Goal: Task Accomplishment & Management: Manage account settings

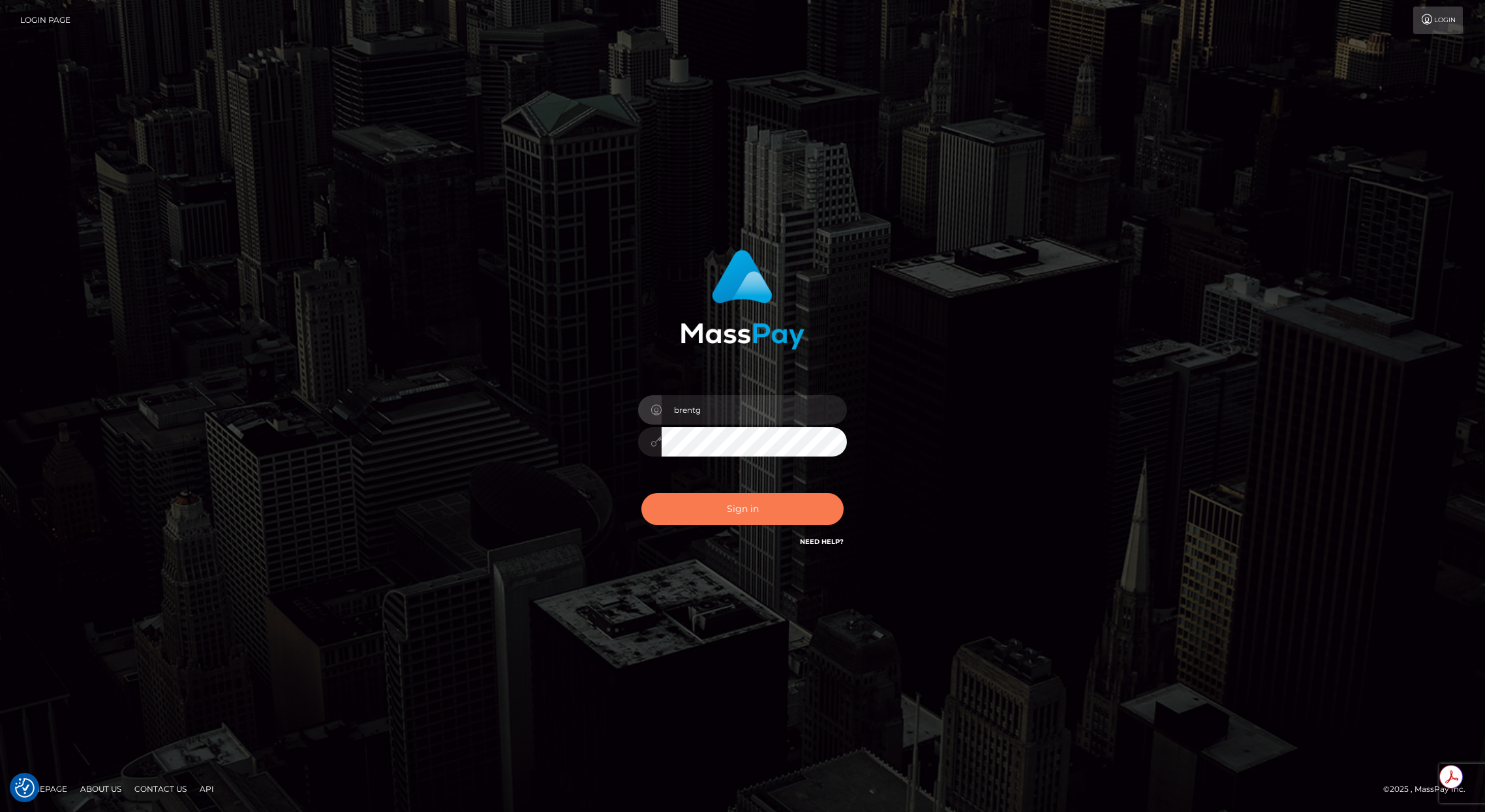
click at [703, 509] on button "Sign in" at bounding box center [742, 509] width 203 height 32
type input "brentg"
click at [758, 505] on button "Sign in" at bounding box center [742, 509] width 203 height 32
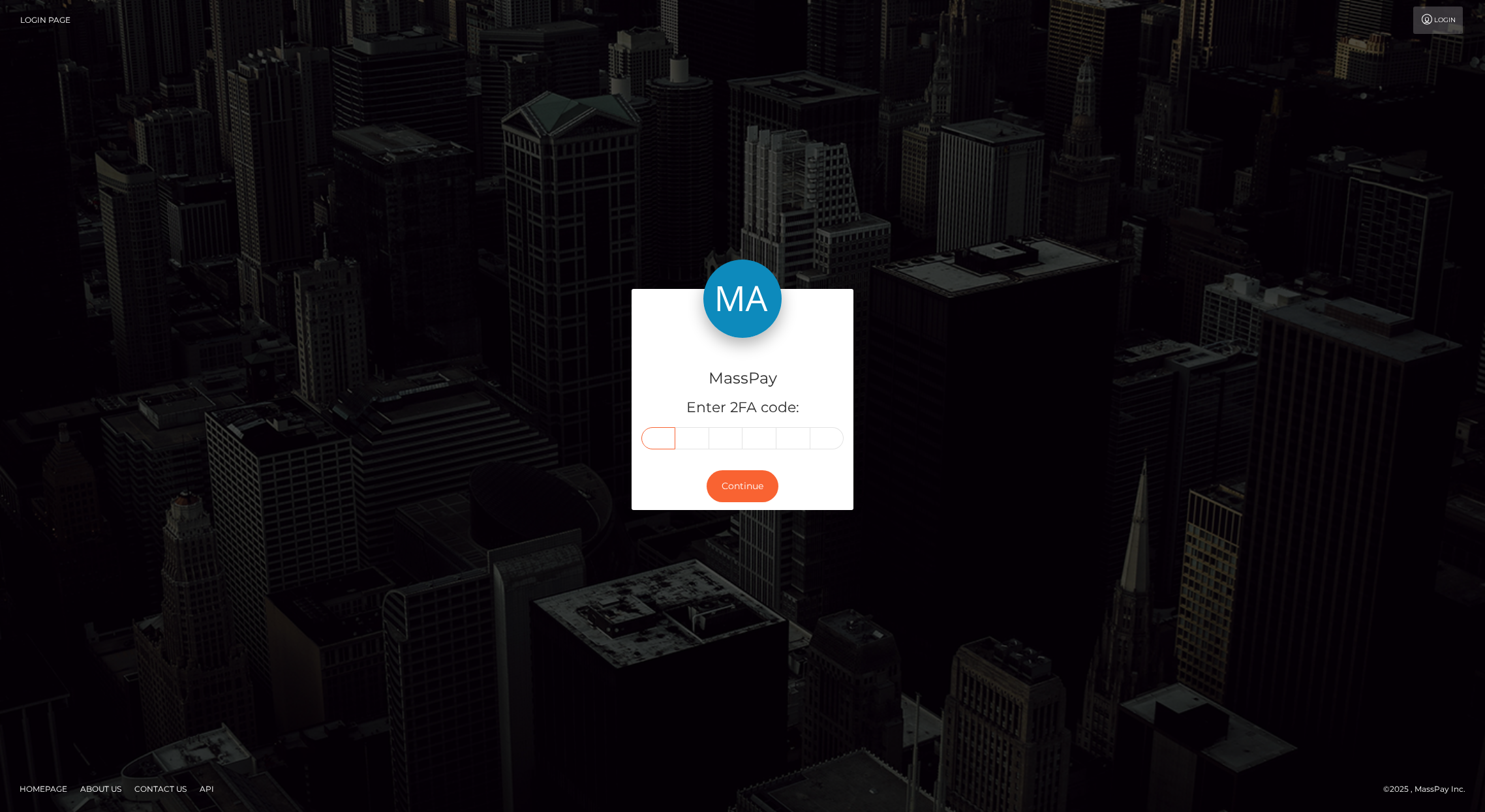
paste input "2"
type input "2"
type input "6"
type input "8"
type input "6"
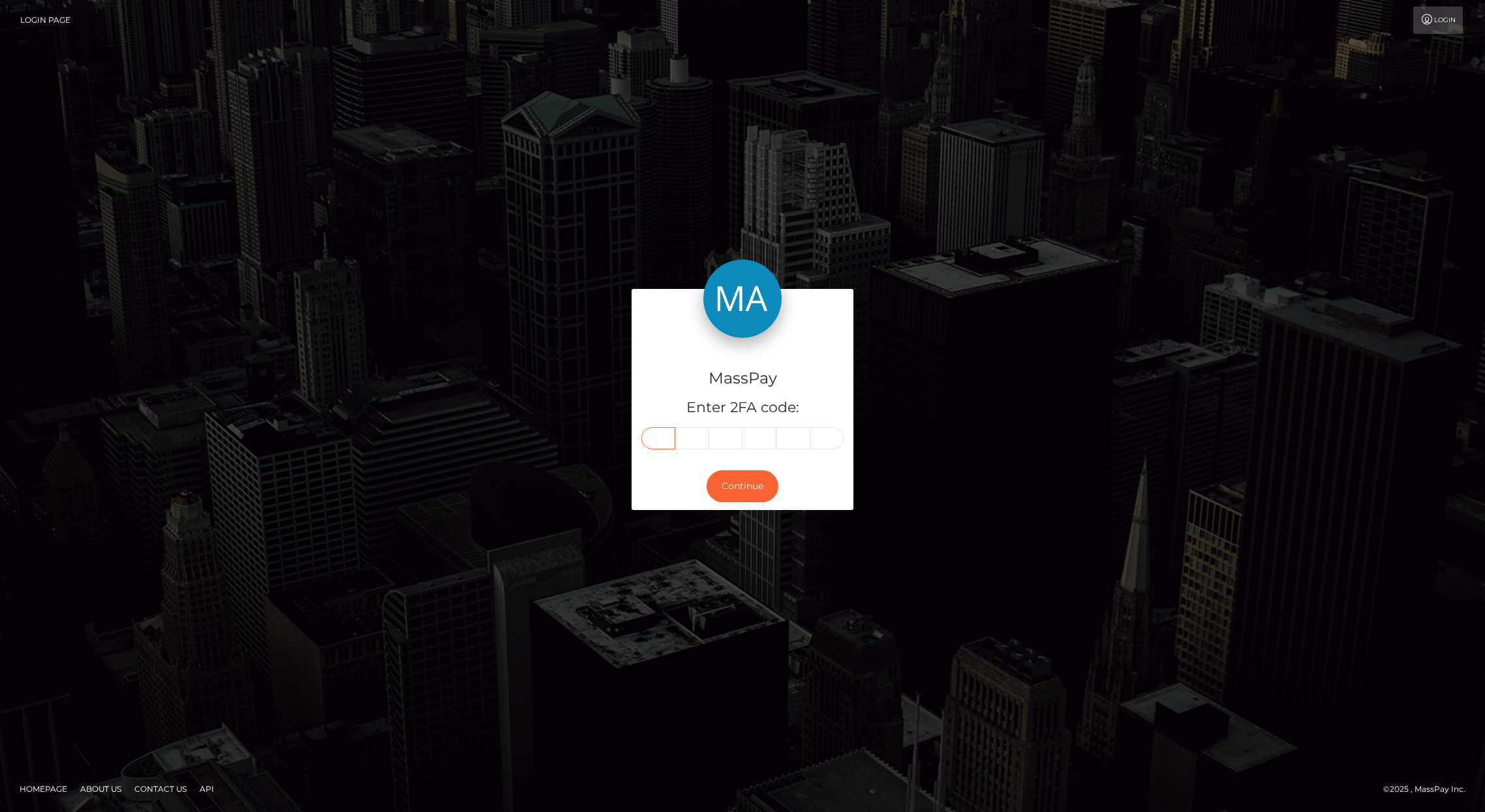
type input "5"
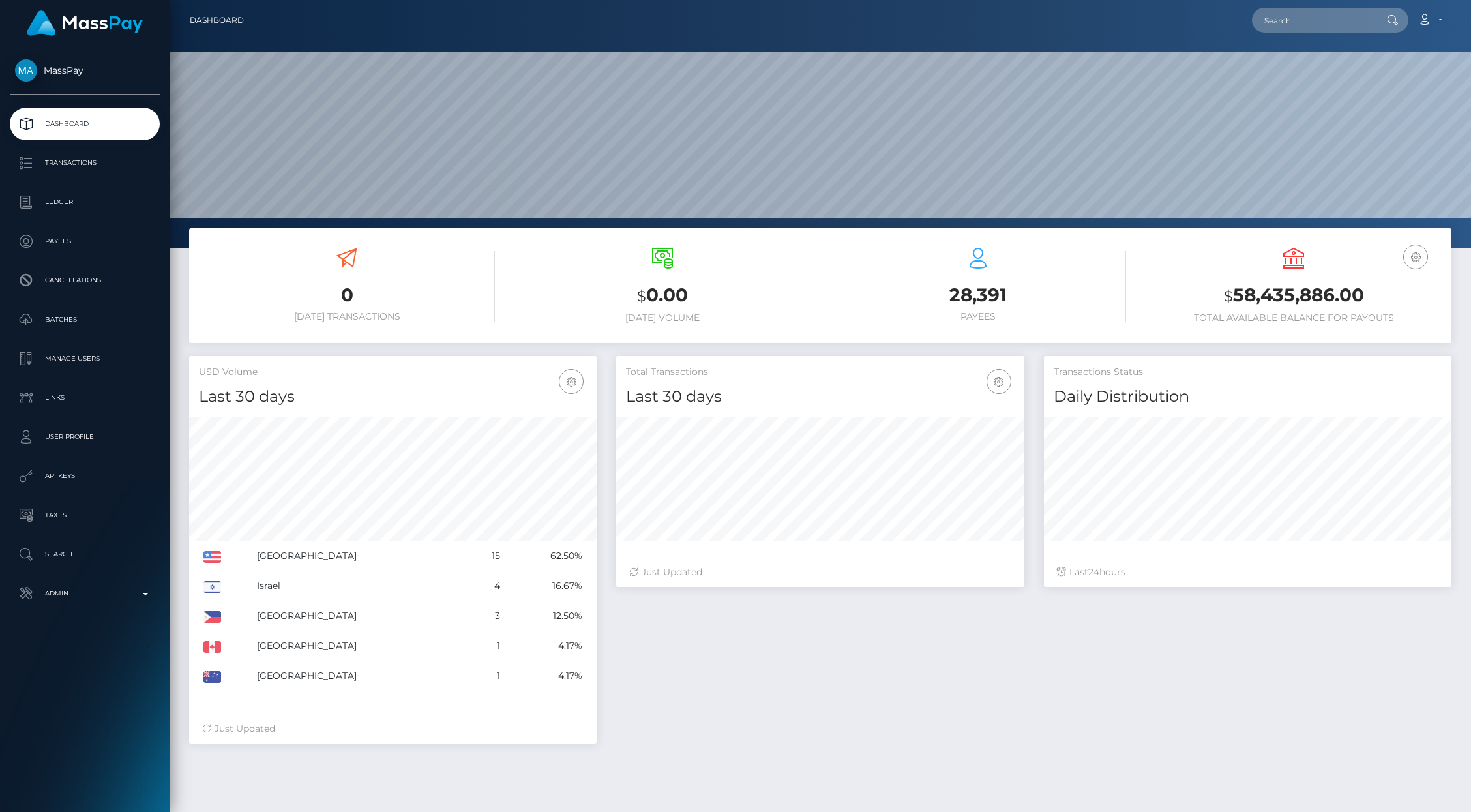
scroll to position [231, 408]
click at [1314, 18] on input "text" at bounding box center [1313, 20] width 123 height 25
paste input "852da76d-681a-11f0-a026-06178c1a380f"
type input "852da76d-681a-11f0-a026-06178c1a380f"
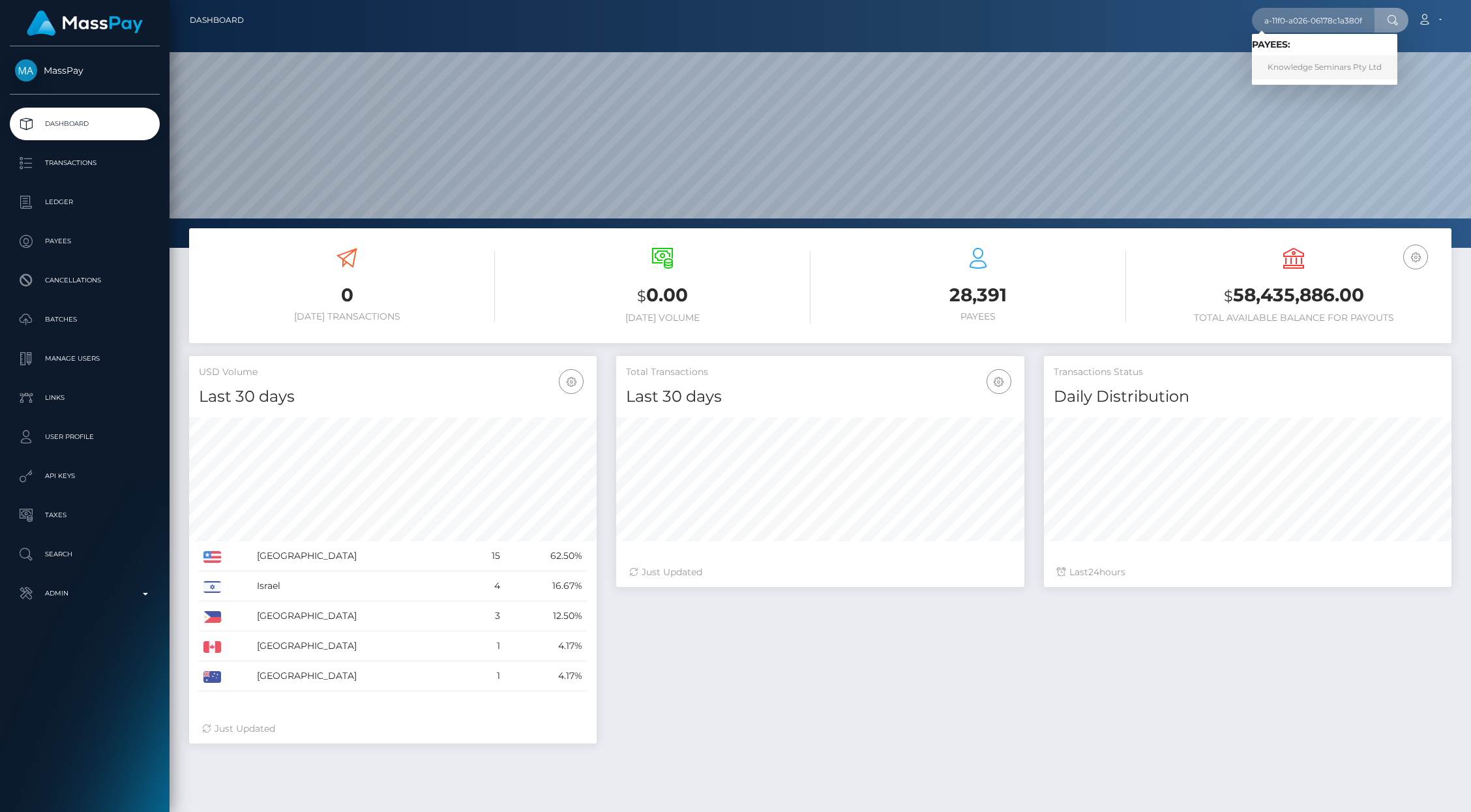
scroll to position [0, 0]
click at [1364, 73] on link "Knowledge Seminars Pty Ltd" at bounding box center [1325, 67] width 145 height 24
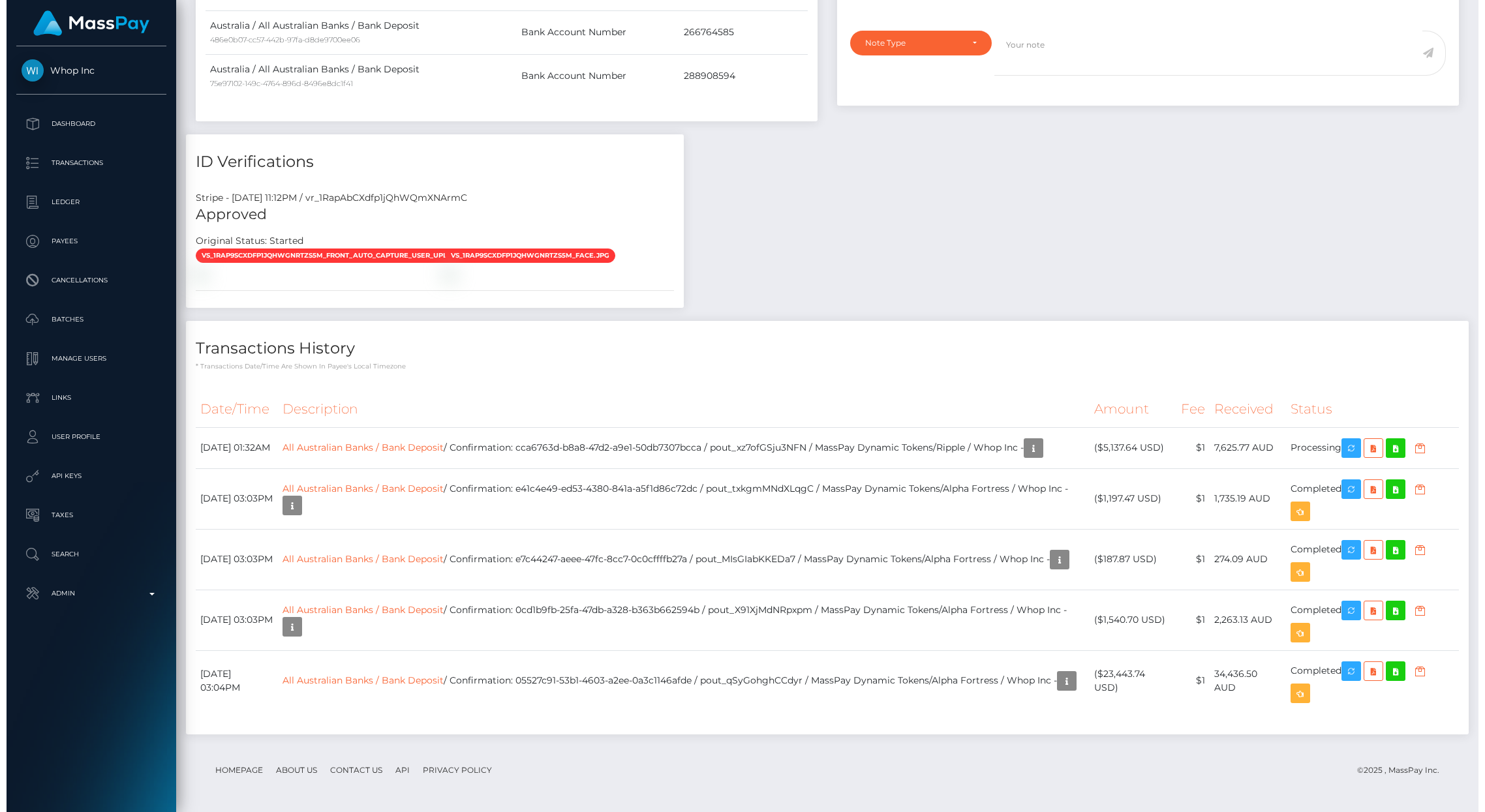
scroll to position [937, 0]
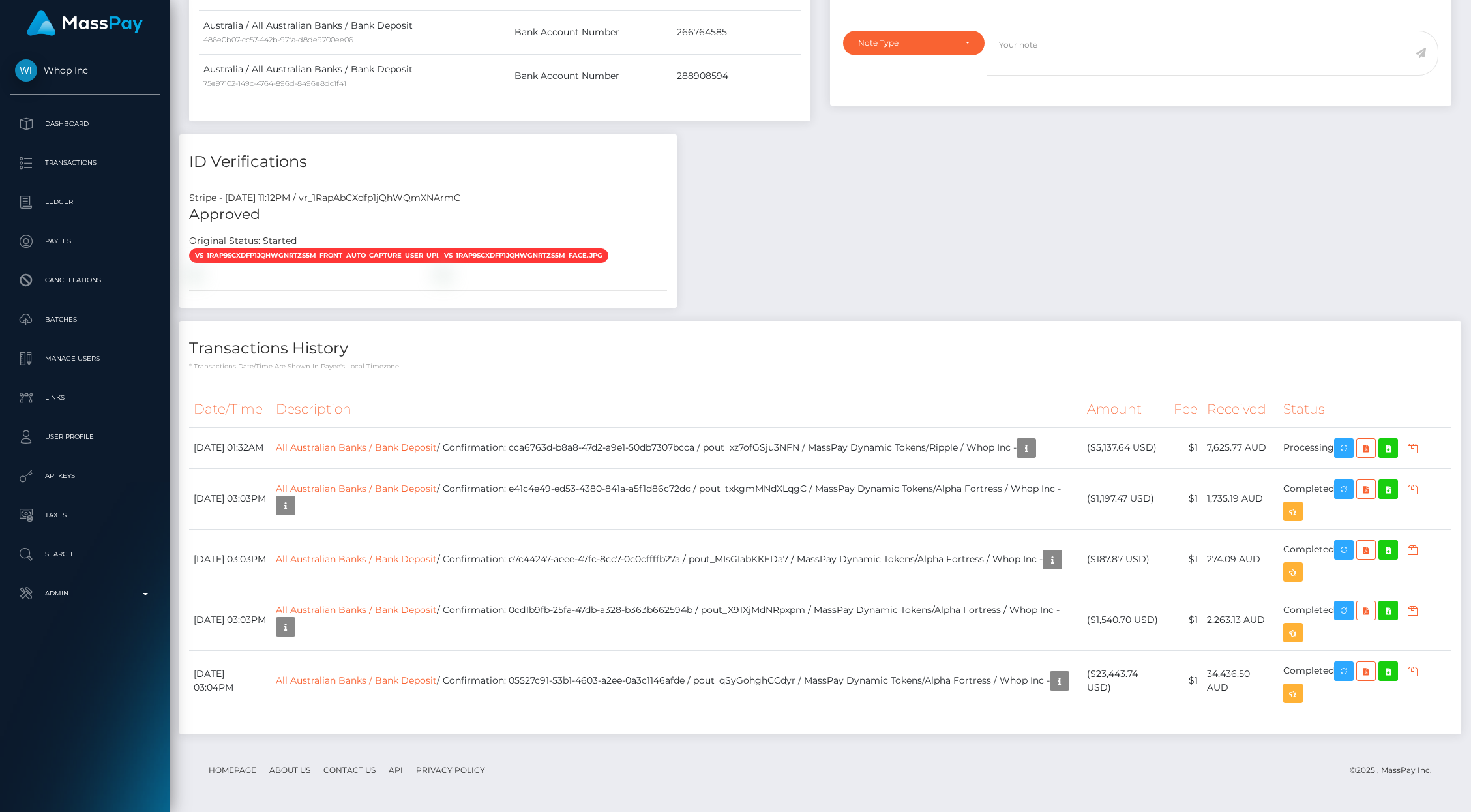
drag, startPoint x: 1121, startPoint y: 256, endPoint x: 1114, endPoint y: 256, distance: 7.0
click at [1121, 256] on div "Payee Attributes Payer Name Label Value Global" at bounding box center [821, 259] width 1282 height 976
click at [406, 686] on link "All Australian Banks / Bank Deposit" at bounding box center [356, 679] width 161 height 11
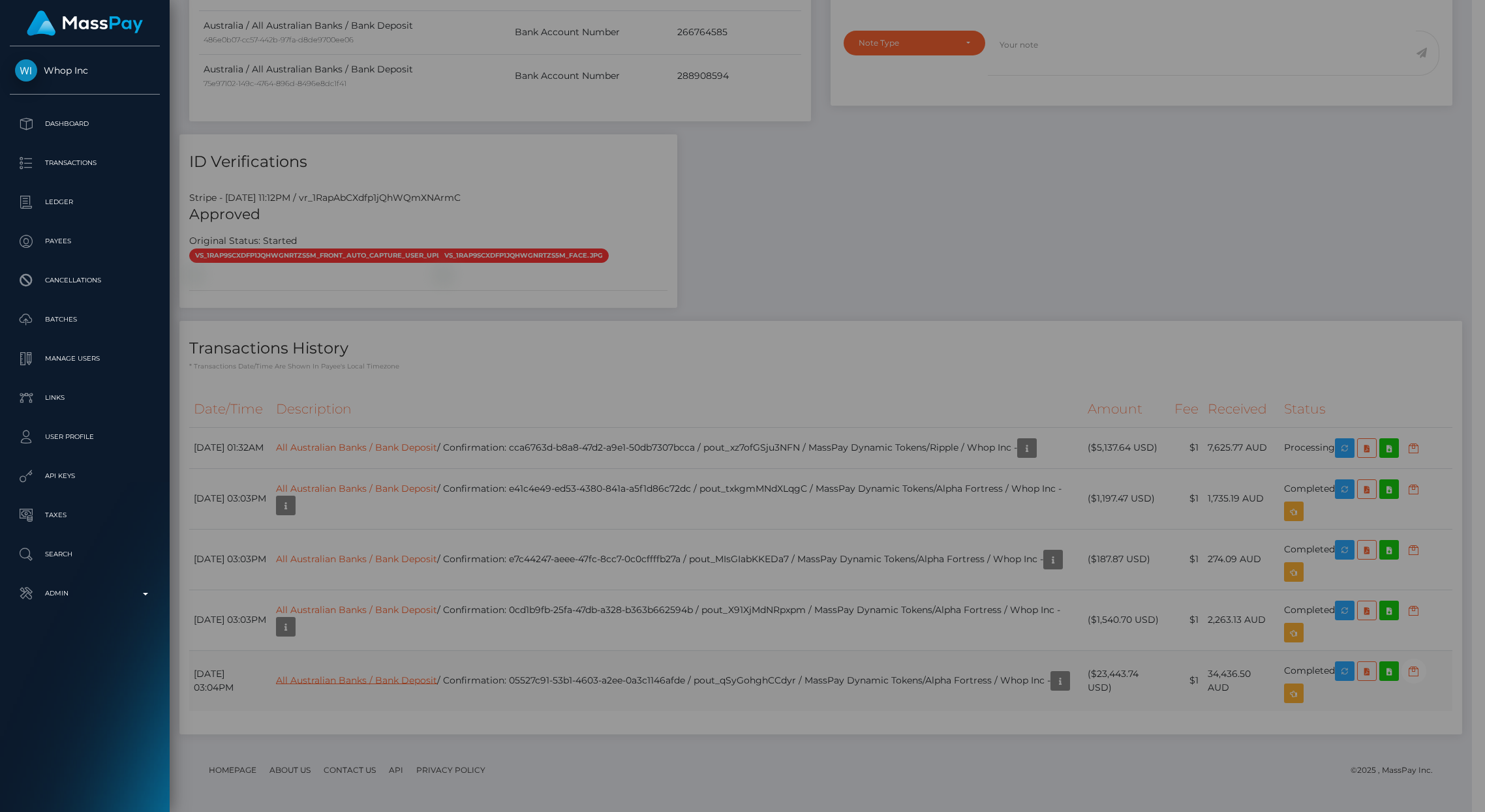
scroll to position [651828, 651914]
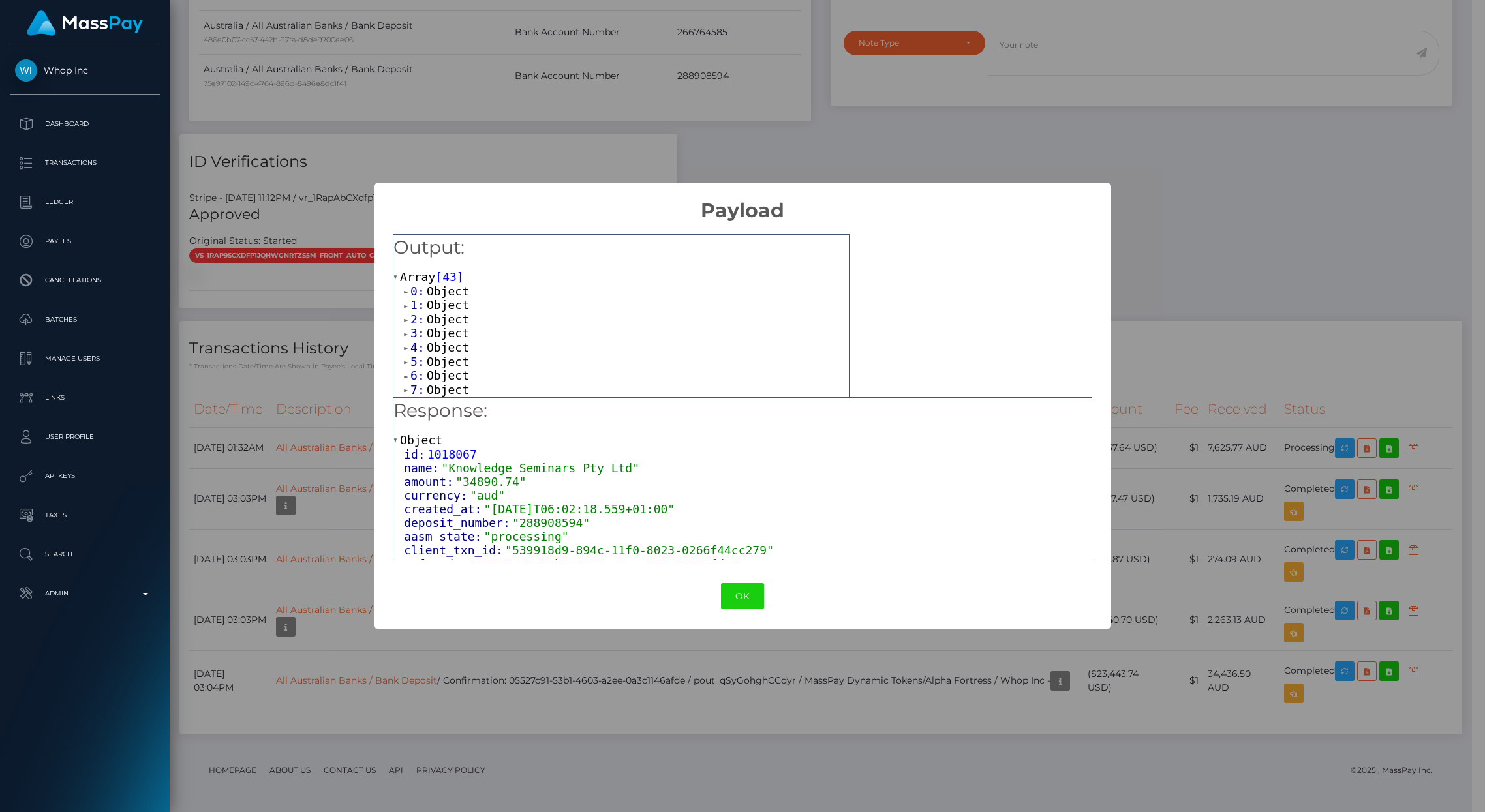
click at [408, 292] on span at bounding box center [406, 291] width 7 height 9
click at [423, 340] on span "2:" at bounding box center [418, 346] width 16 height 13
click at [428, 334] on span "Object" at bounding box center [447, 332] width 43 height 13
click at [447, 296] on span "Object" at bounding box center [447, 292] width 43 height 13
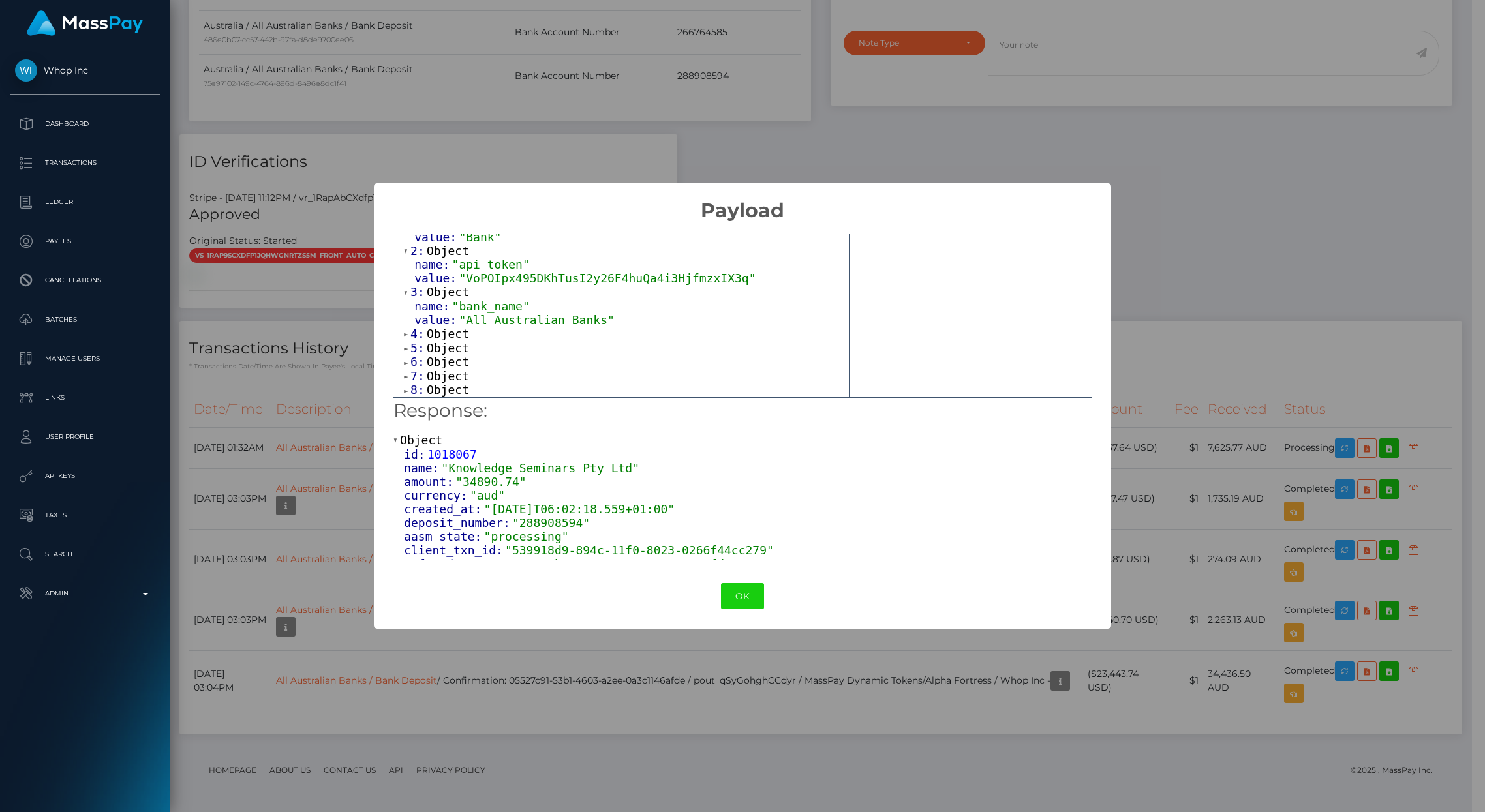
click at [437, 345] on span "Object" at bounding box center [447, 348] width 43 height 13
click at [435, 339] on span "Object" at bounding box center [447, 334] width 43 height 13
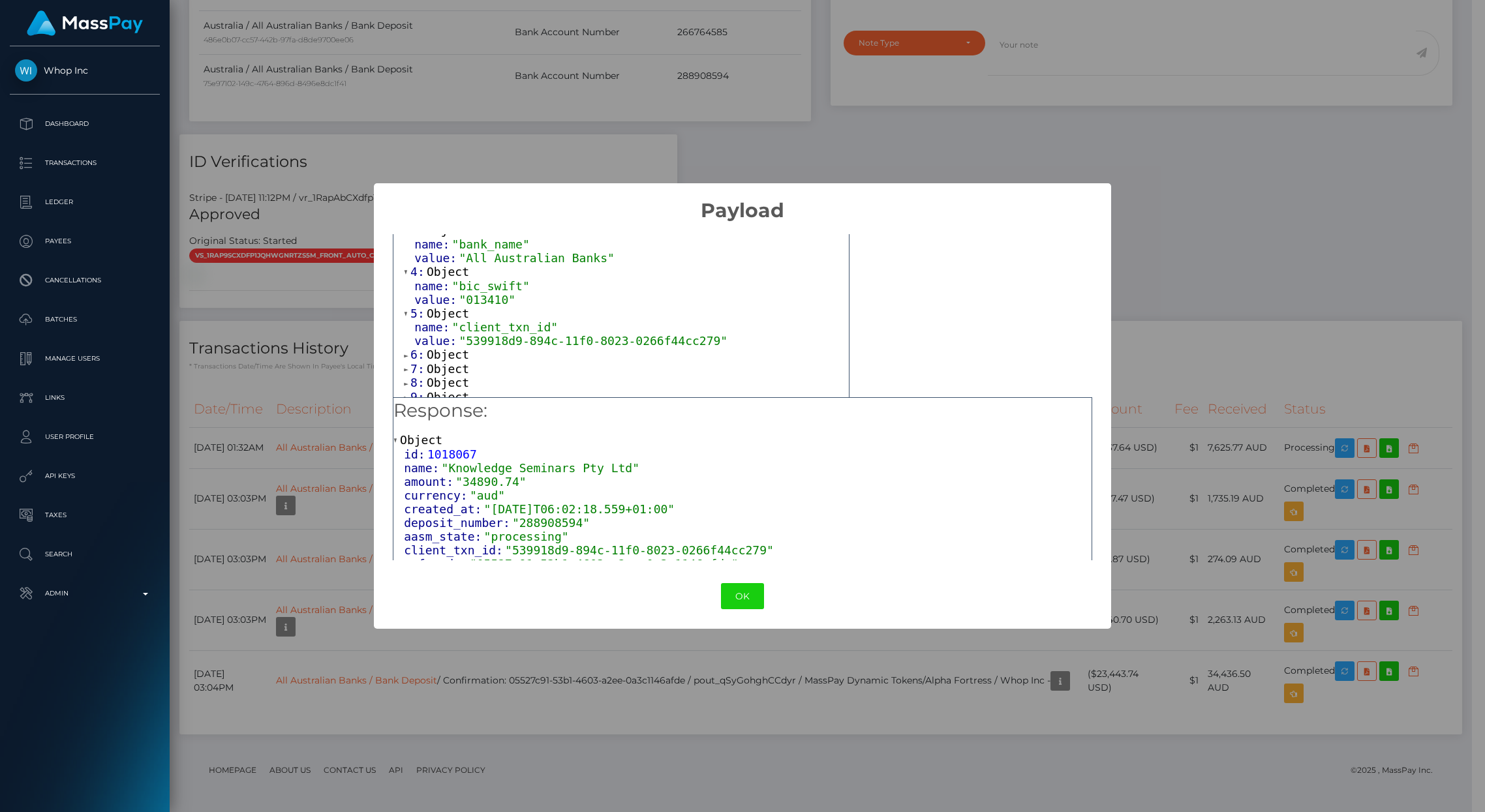
scroll to position [204, 0]
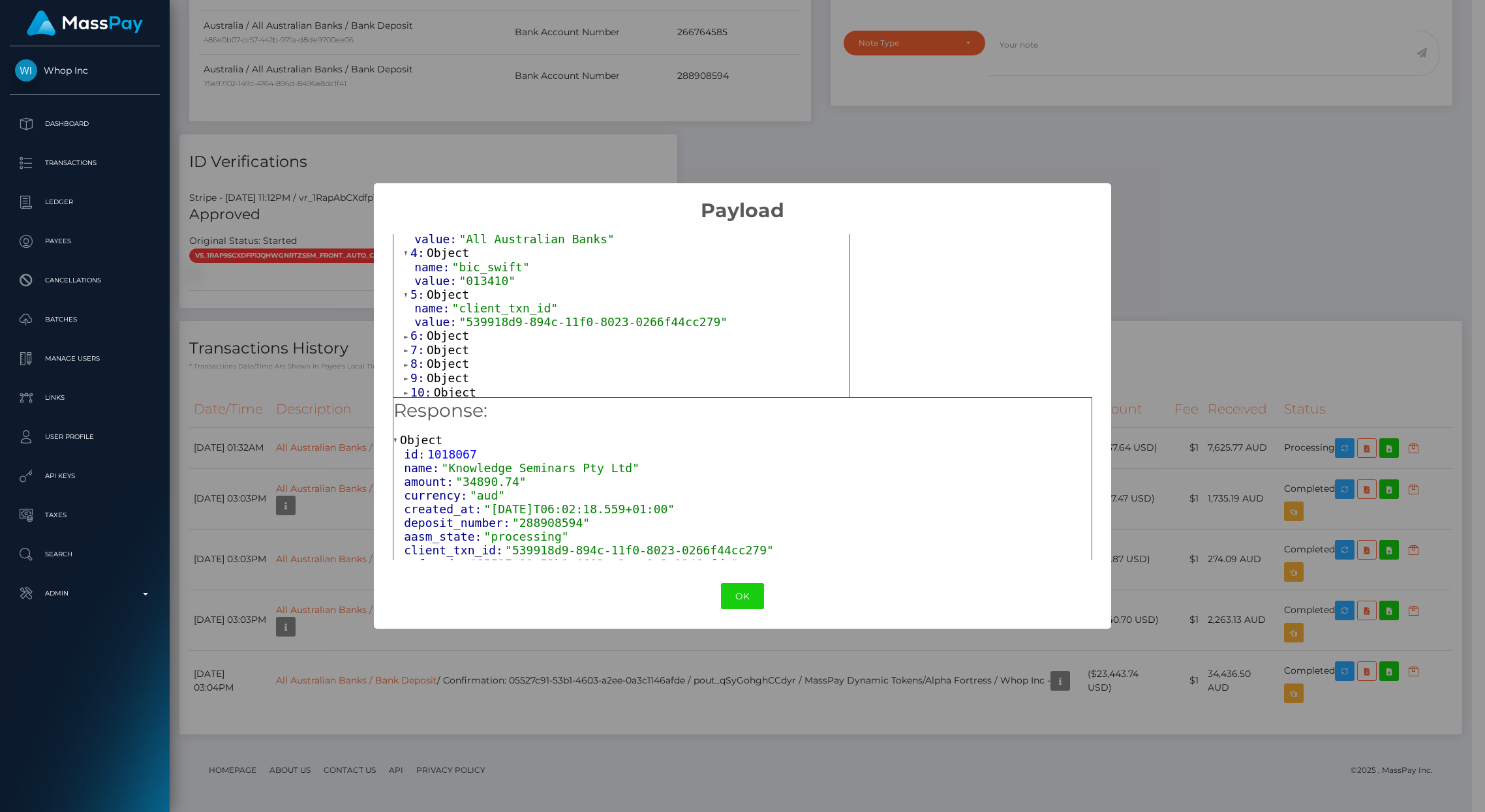
click at [445, 353] on span "Object" at bounding box center [447, 350] width 43 height 13
click at [438, 342] on span "Object" at bounding box center [447, 336] width 43 height 13
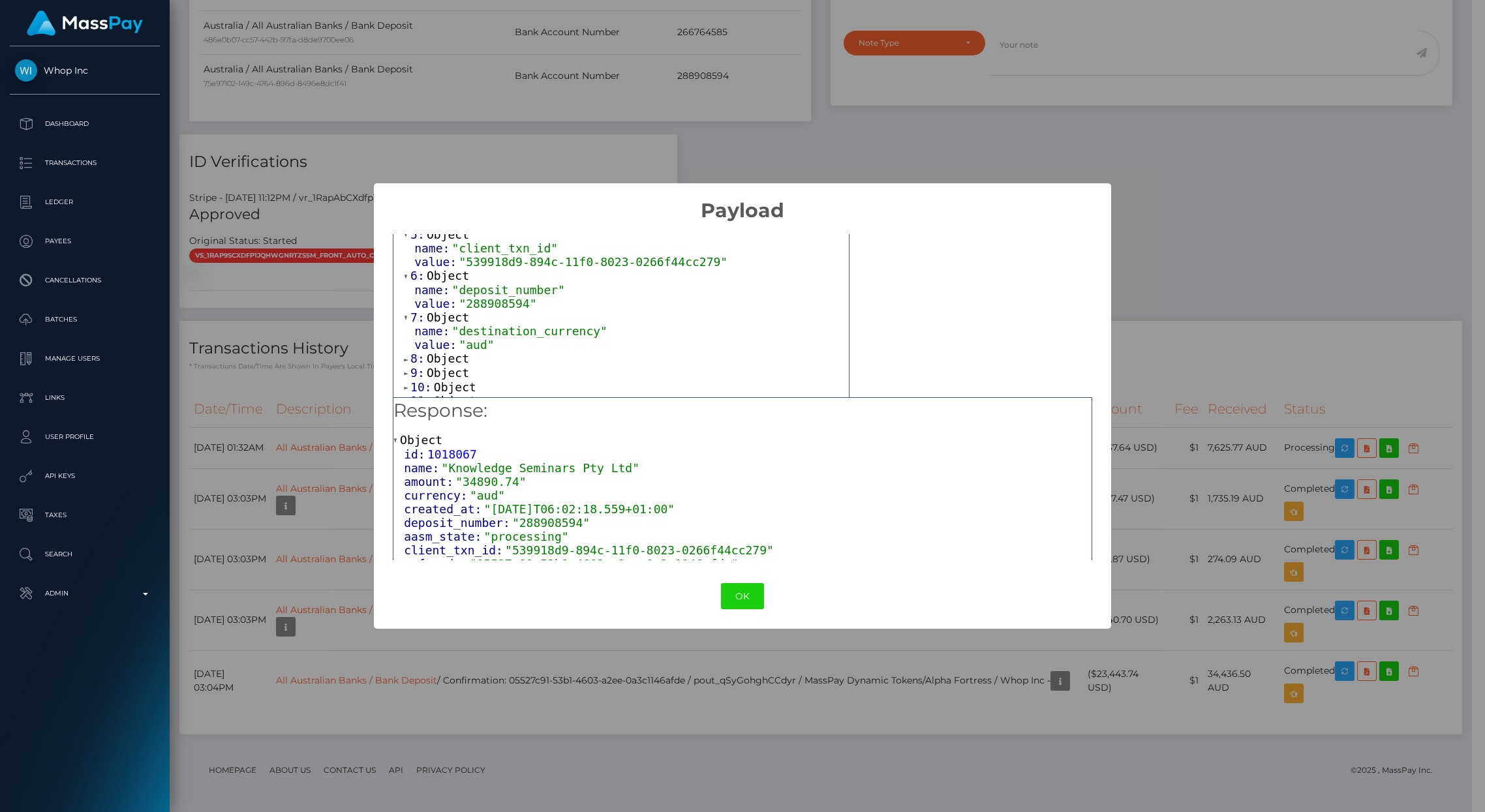
scroll to position [287, 0]
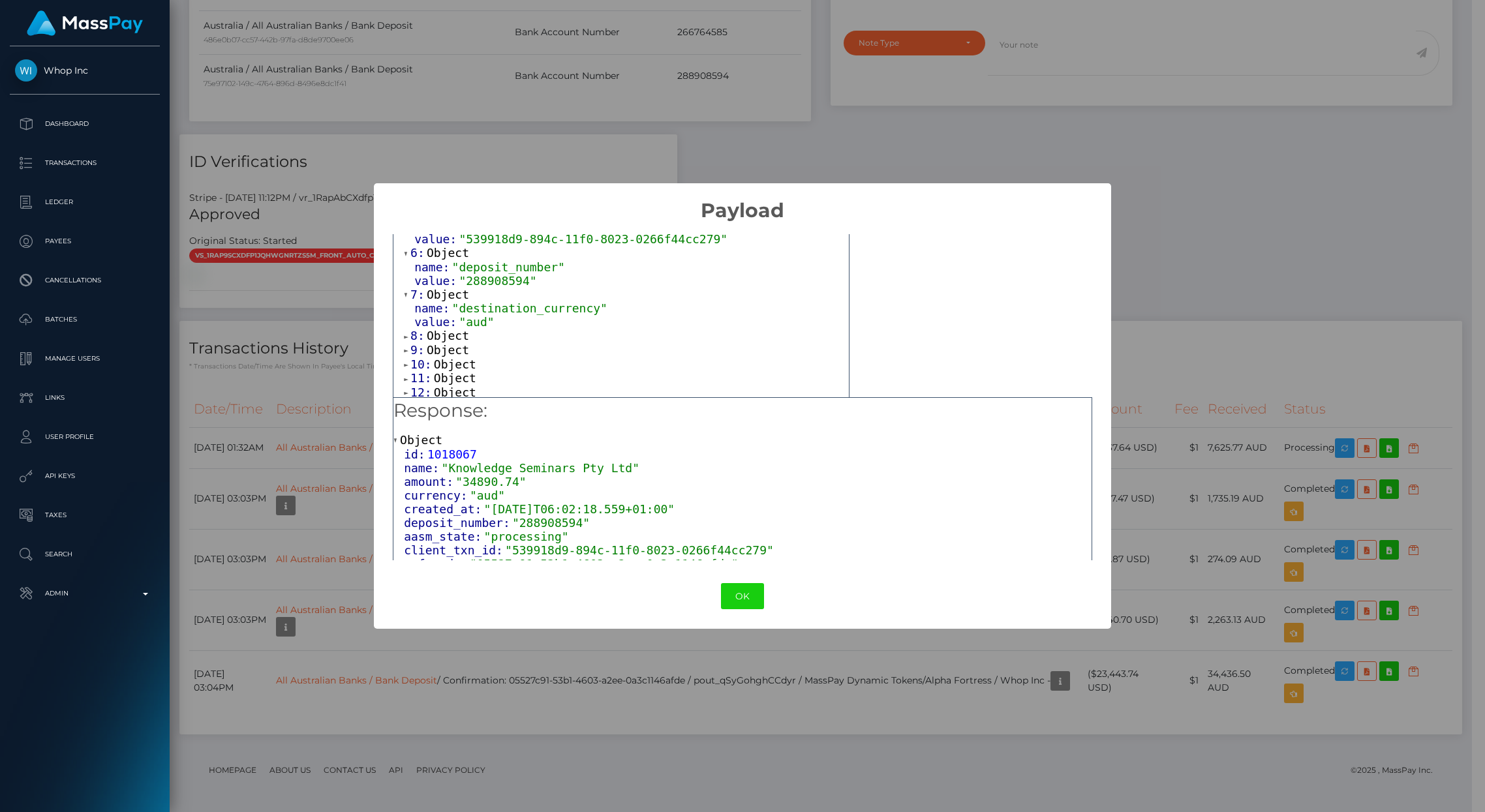
click at [454, 350] on span "Object" at bounding box center [447, 350] width 43 height 13
click at [447, 342] on span "Object" at bounding box center [447, 336] width 43 height 13
click at [463, 347] on span "Object" at bounding box center [455, 339] width 43 height 13
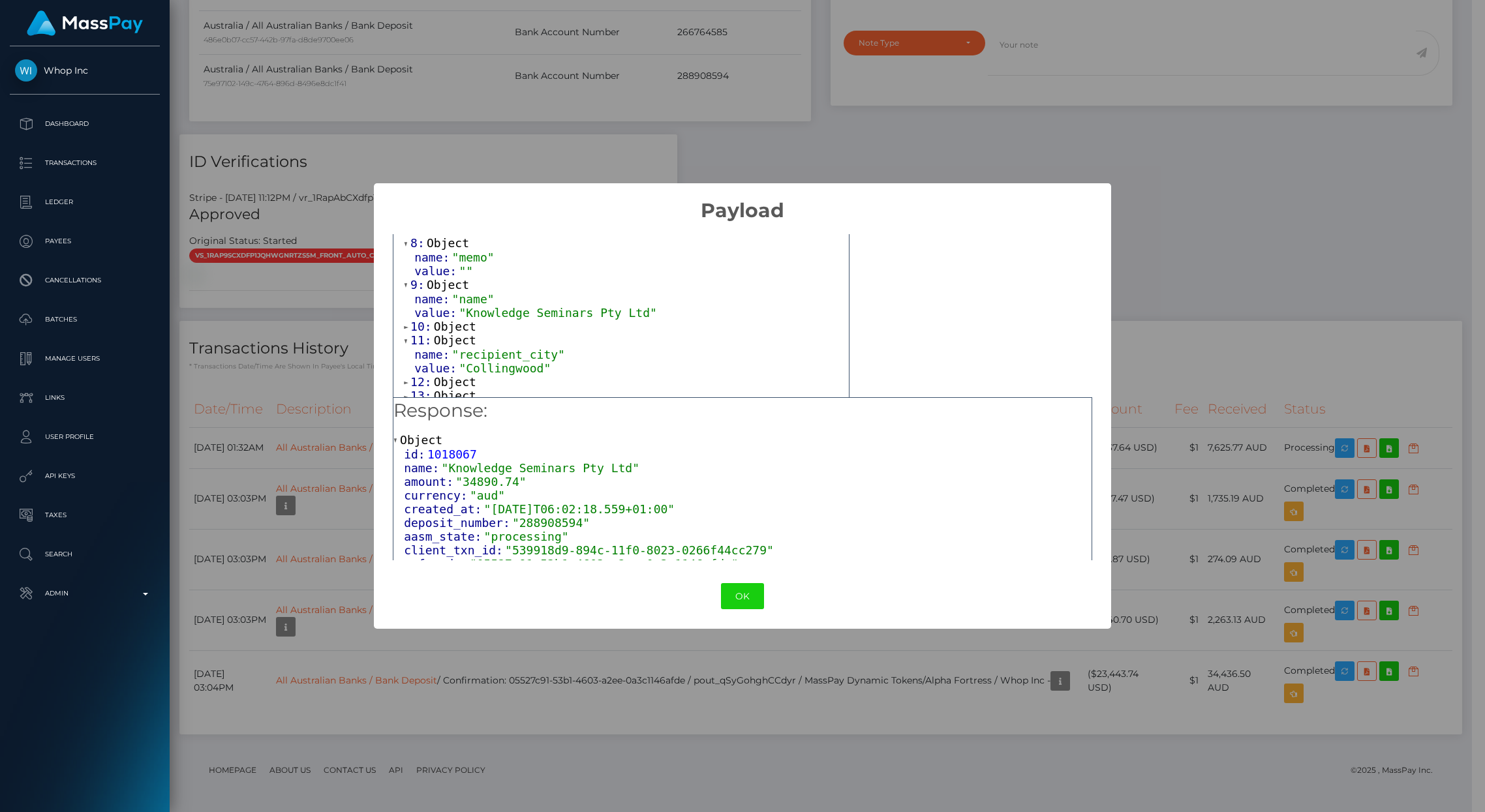
click at [449, 333] on span "Object" at bounding box center [455, 326] width 43 height 13
click at [461, 333] on span "Object" at bounding box center [455, 325] width 43 height 13
click at [456, 333] on span "Object" at bounding box center [455, 325] width 43 height 13
click at [457, 319] on span "Object" at bounding box center [455, 311] width 43 height 13
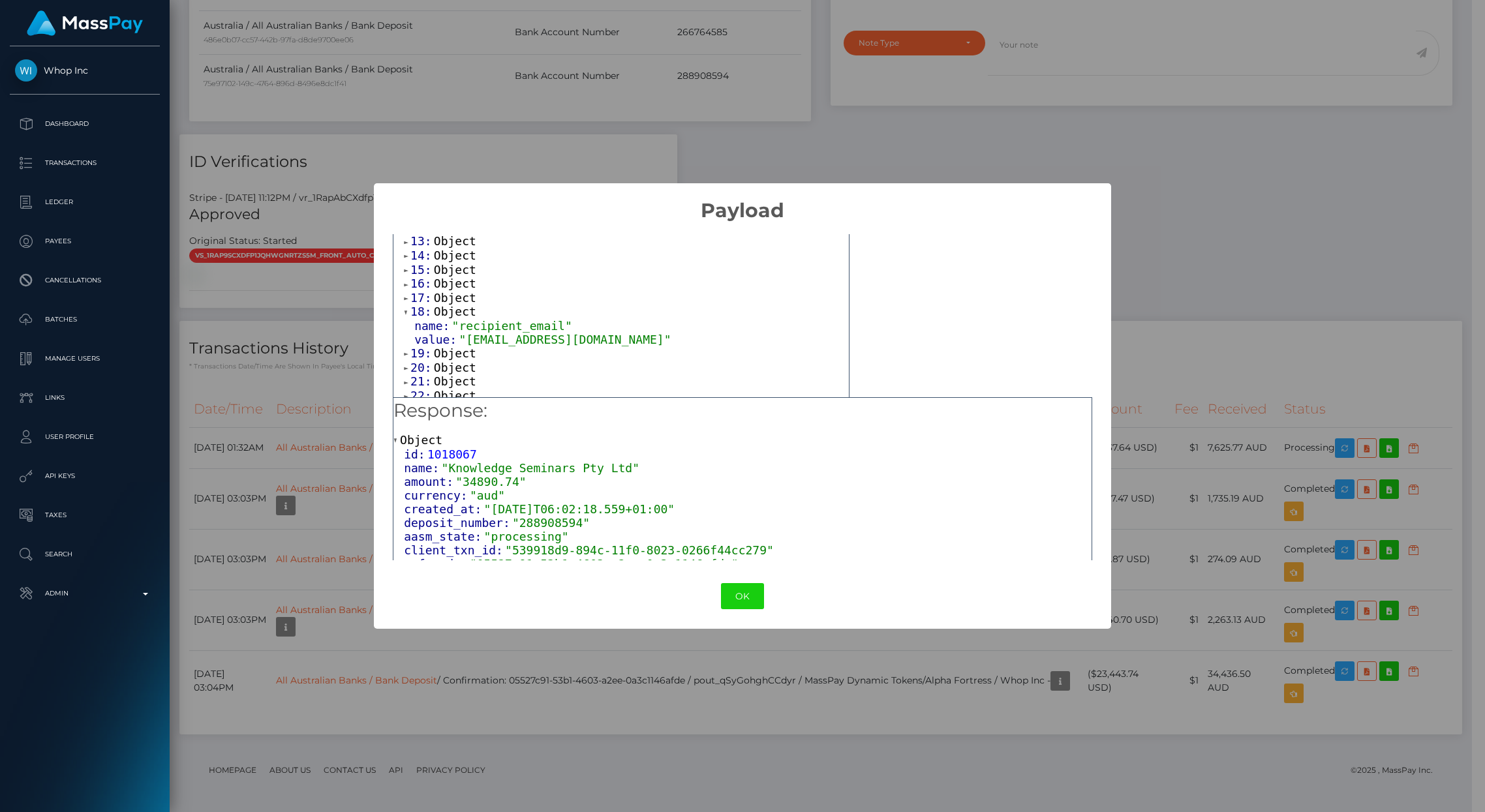
click at [455, 304] on span "Object" at bounding box center [455, 298] width 43 height 13
click at [454, 304] on span "Object" at bounding box center [455, 298] width 43 height 13
click at [454, 290] on span "Object" at bounding box center [455, 283] width 43 height 13
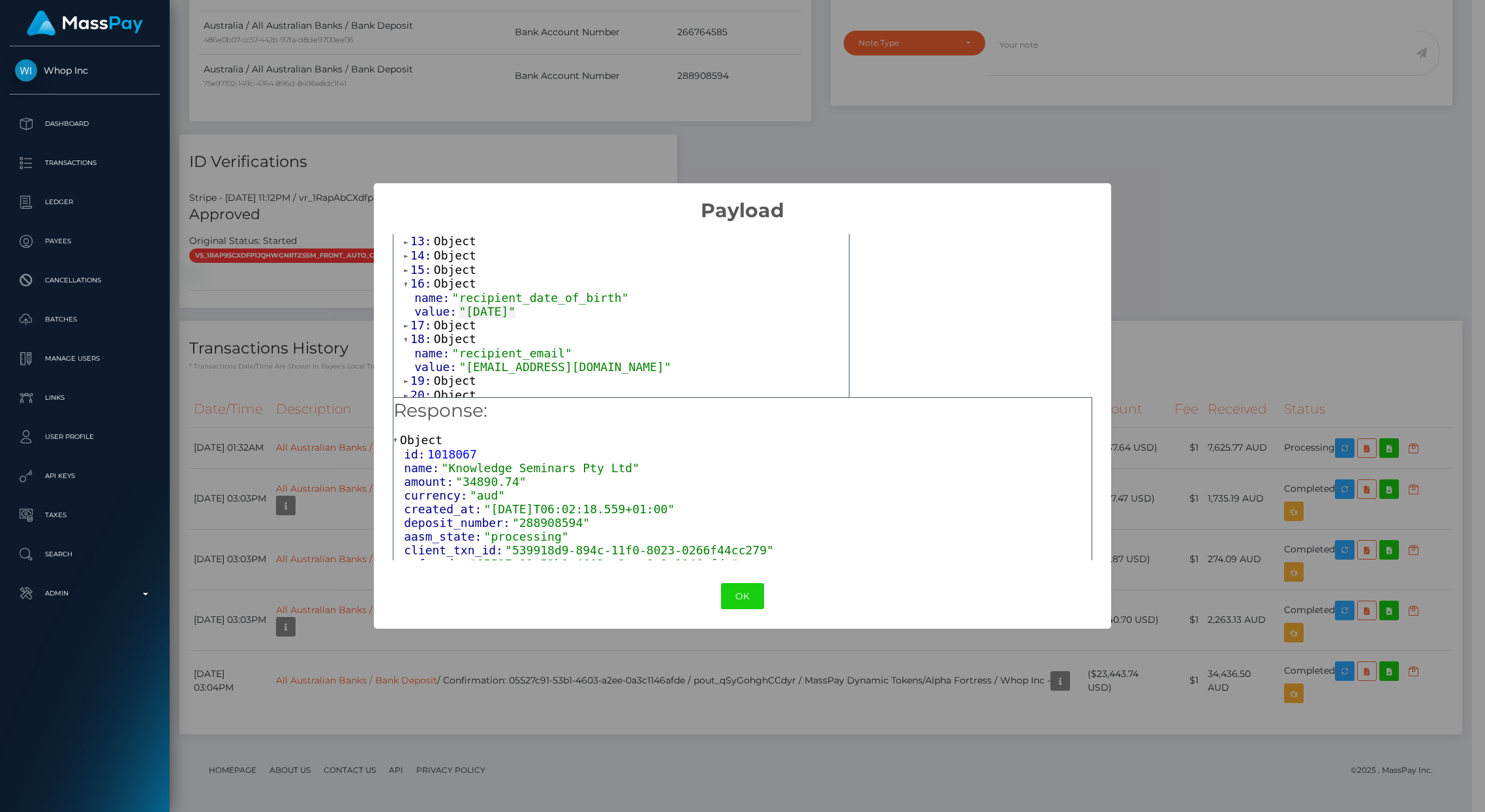
click at [452, 277] on span "Object" at bounding box center [455, 269] width 43 height 13
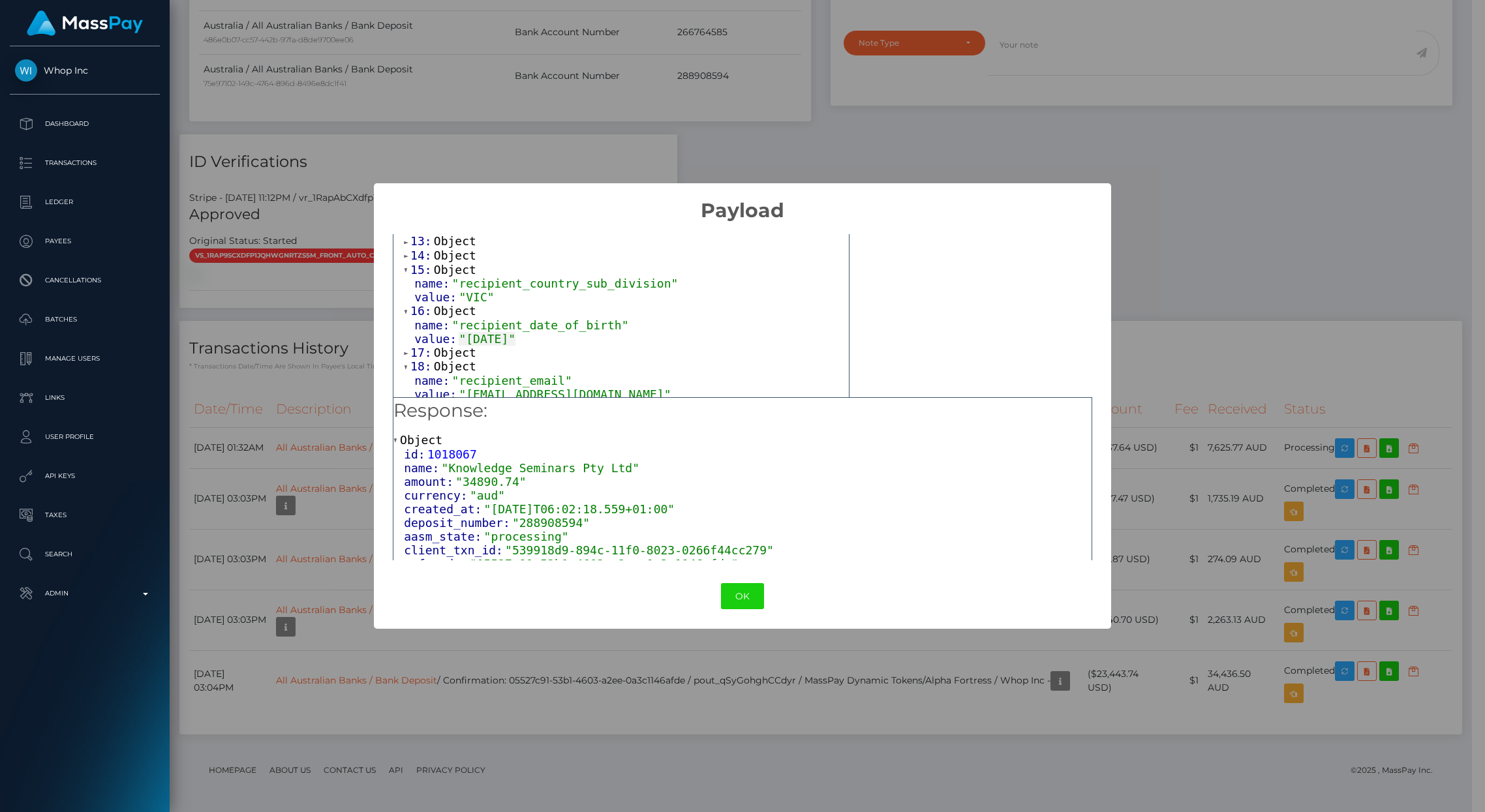
click at [452, 262] on span "Object" at bounding box center [455, 255] width 43 height 13
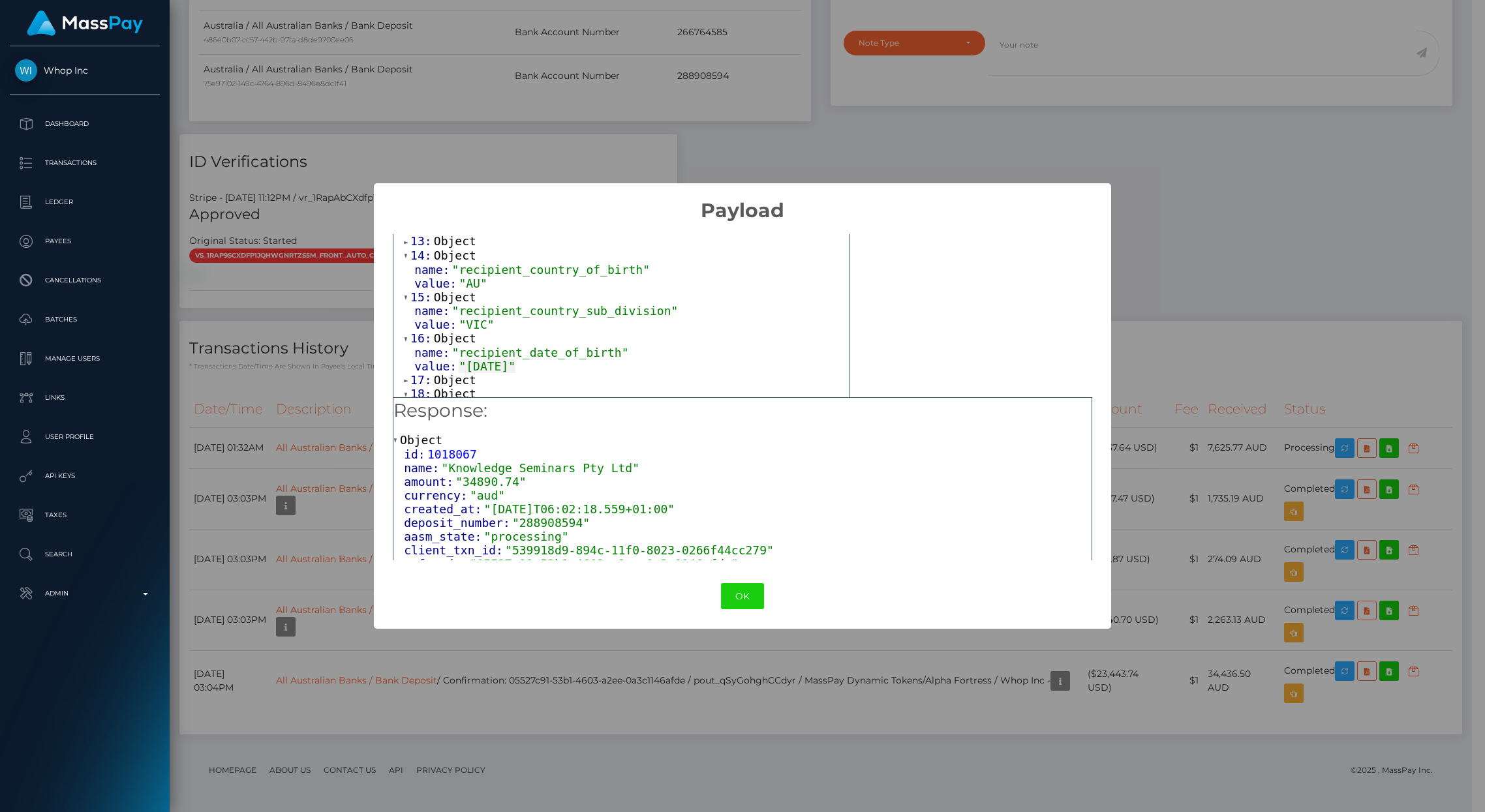
click at [447, 248] on span "Object" at bounding box center [455, 241] width 43 height 13
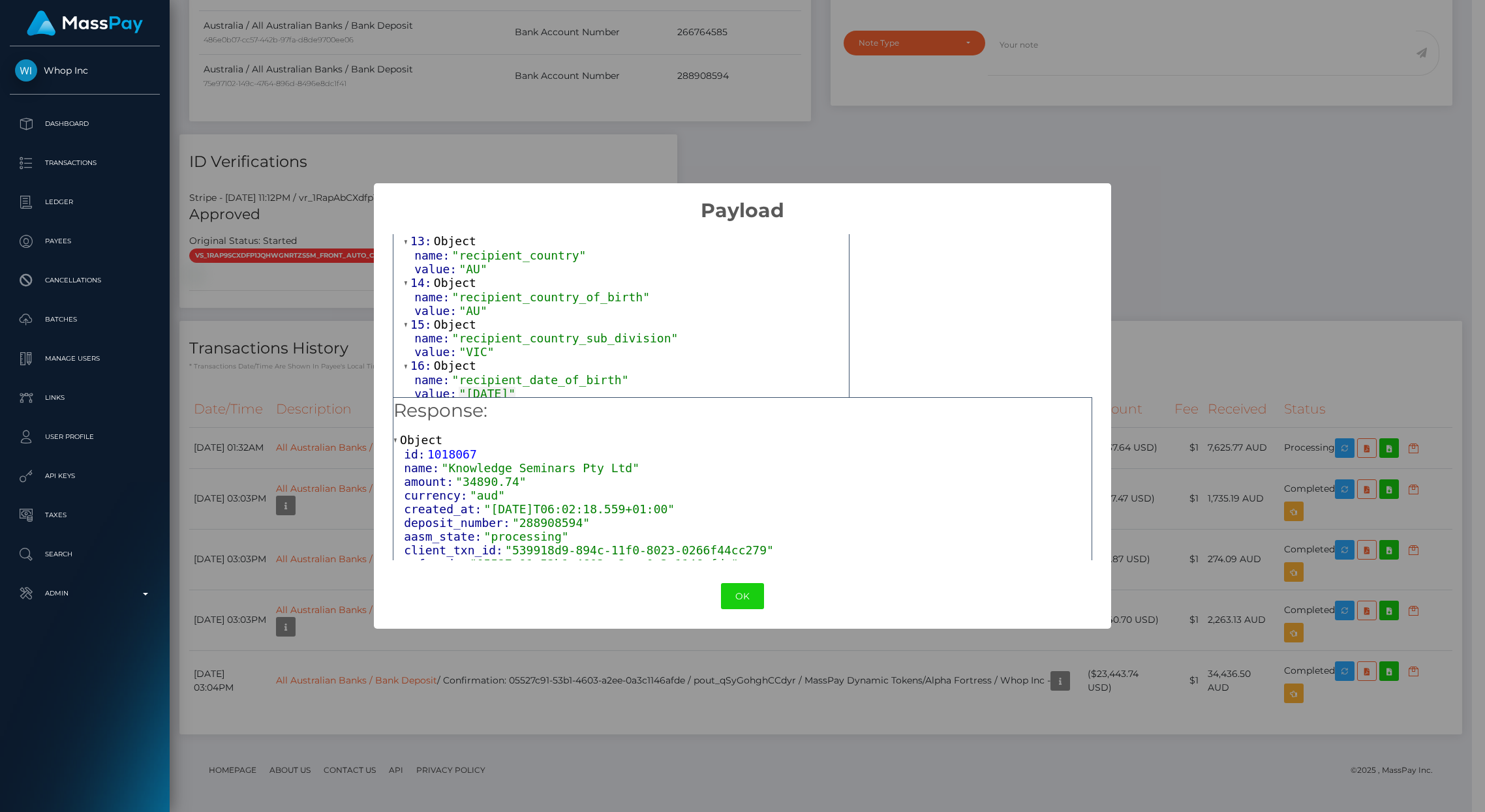
click at [447, 233] on span "Object" at bounding box center [455, 227] width 43 height 13
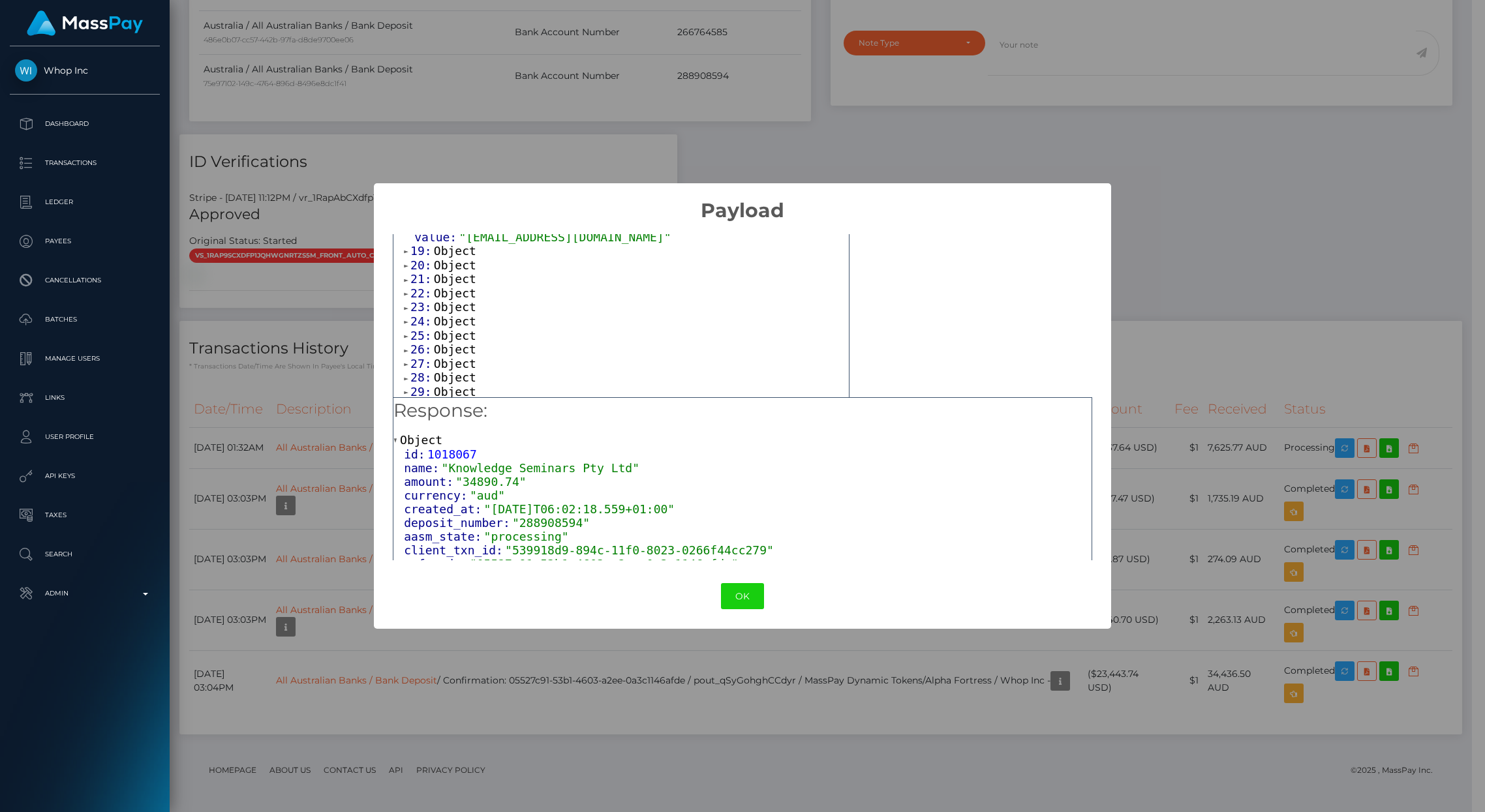
scroll to position [811, 0]
click at [448, 247] on span "Object" at bounding box center [455, 240] width 43 height 13
click at [446, 289] on span "Object" at bounding box center [455, 281] width 43 height 13
click at [449, 330] on span "Object" at bounding box center [455, 323] width 43 height 13
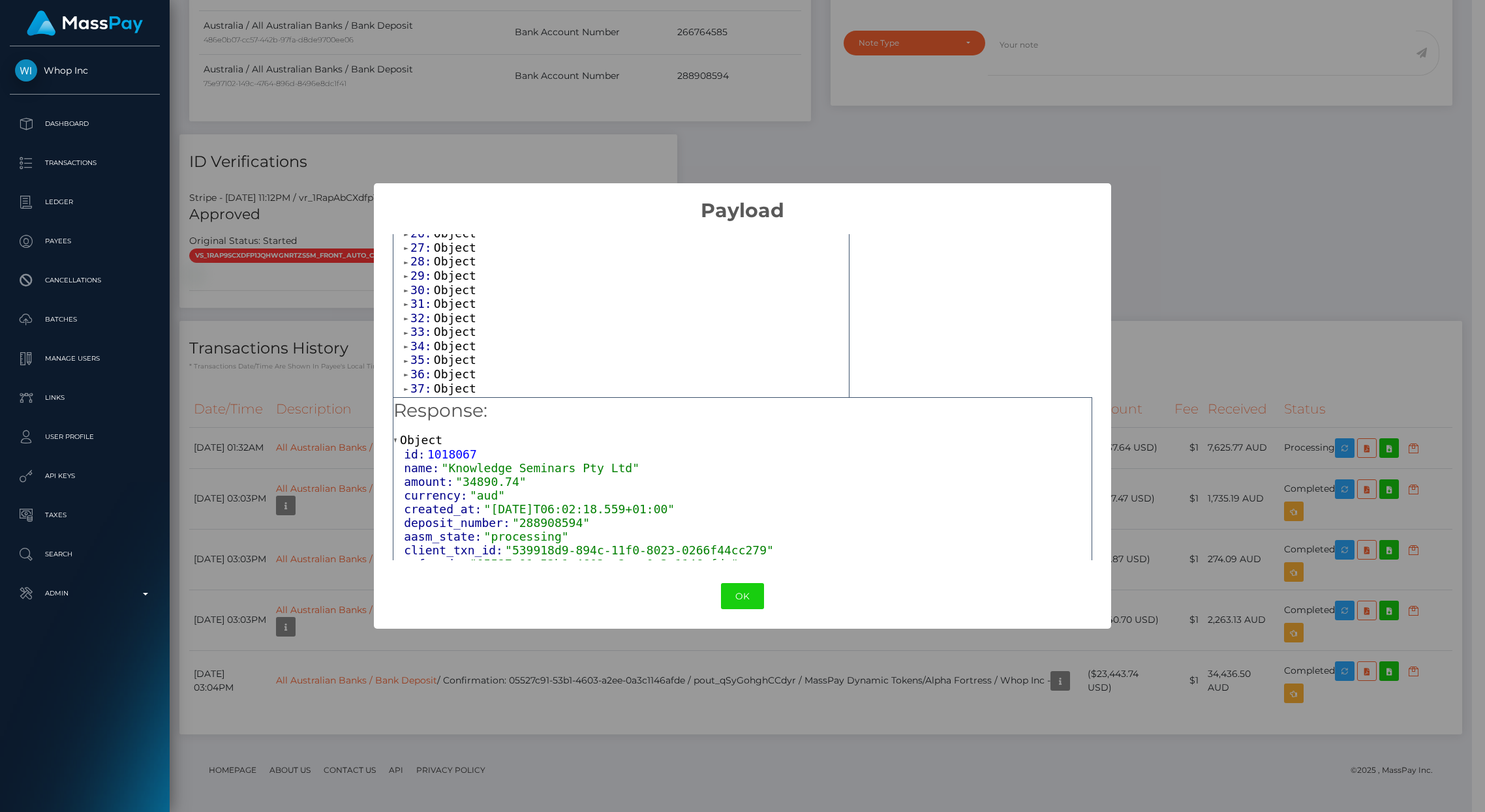
click at [446, 226] on span "Object" at bounding box center [455, 220] width 43 height 13
click at [447, 226] on span "Object" at bounding box center [455, 220] width 43 height 13
click at [449, 212] on span "Object" at bounding box center [455, 204] width 43 height 13
click at [466, 264] on span "Object" at bounding box center [455, 258] width 43 height 13
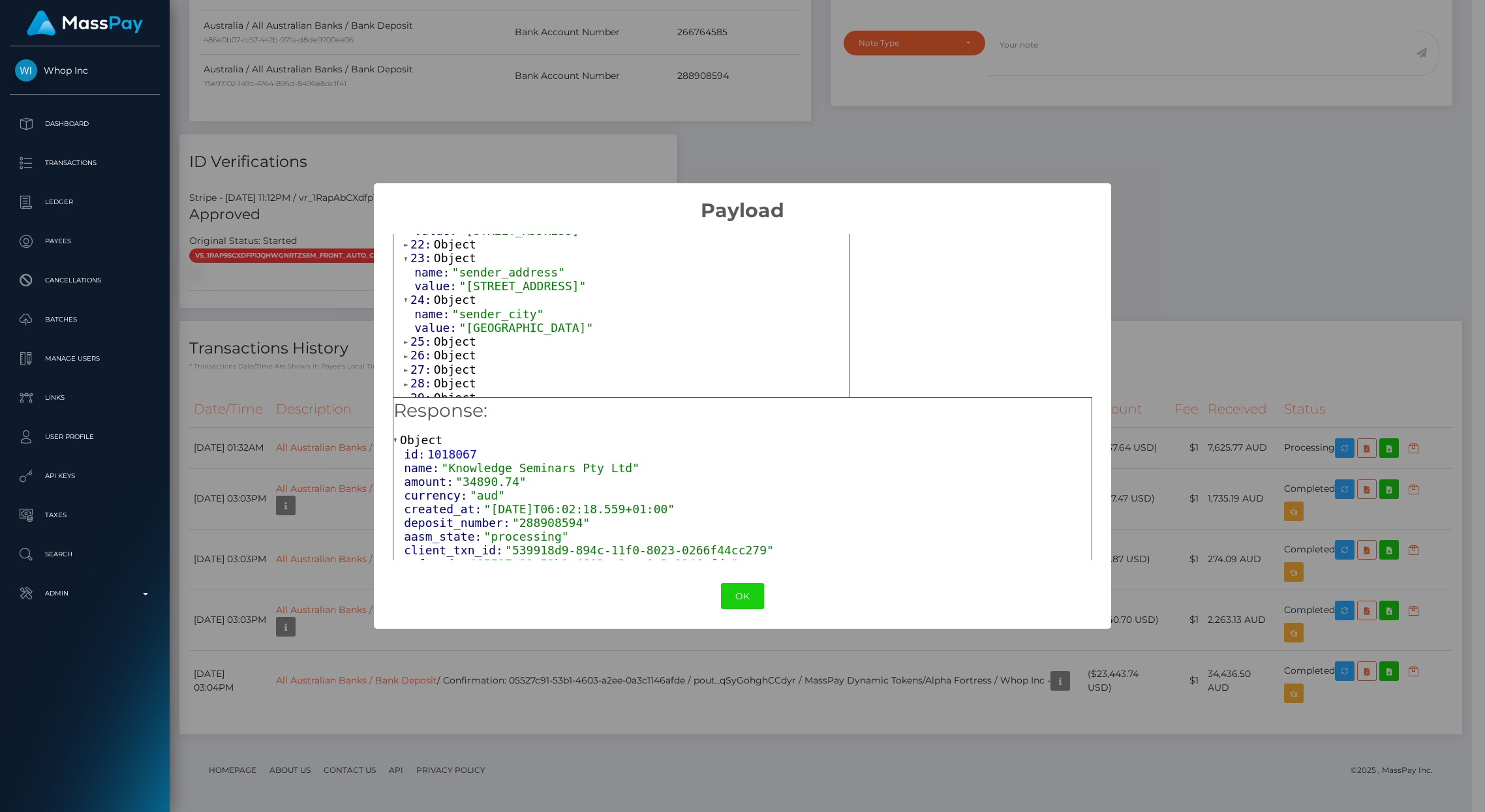
click at [459, 251] on span "Object" at bounding box center [455, 244] width 43 height 13
click at [464, 270] on span "Object" at bounding box center [455, 262] width 43 height 13
click at [456, 339] on span "Object" at bounding box center [455, 333] width 43 height 13
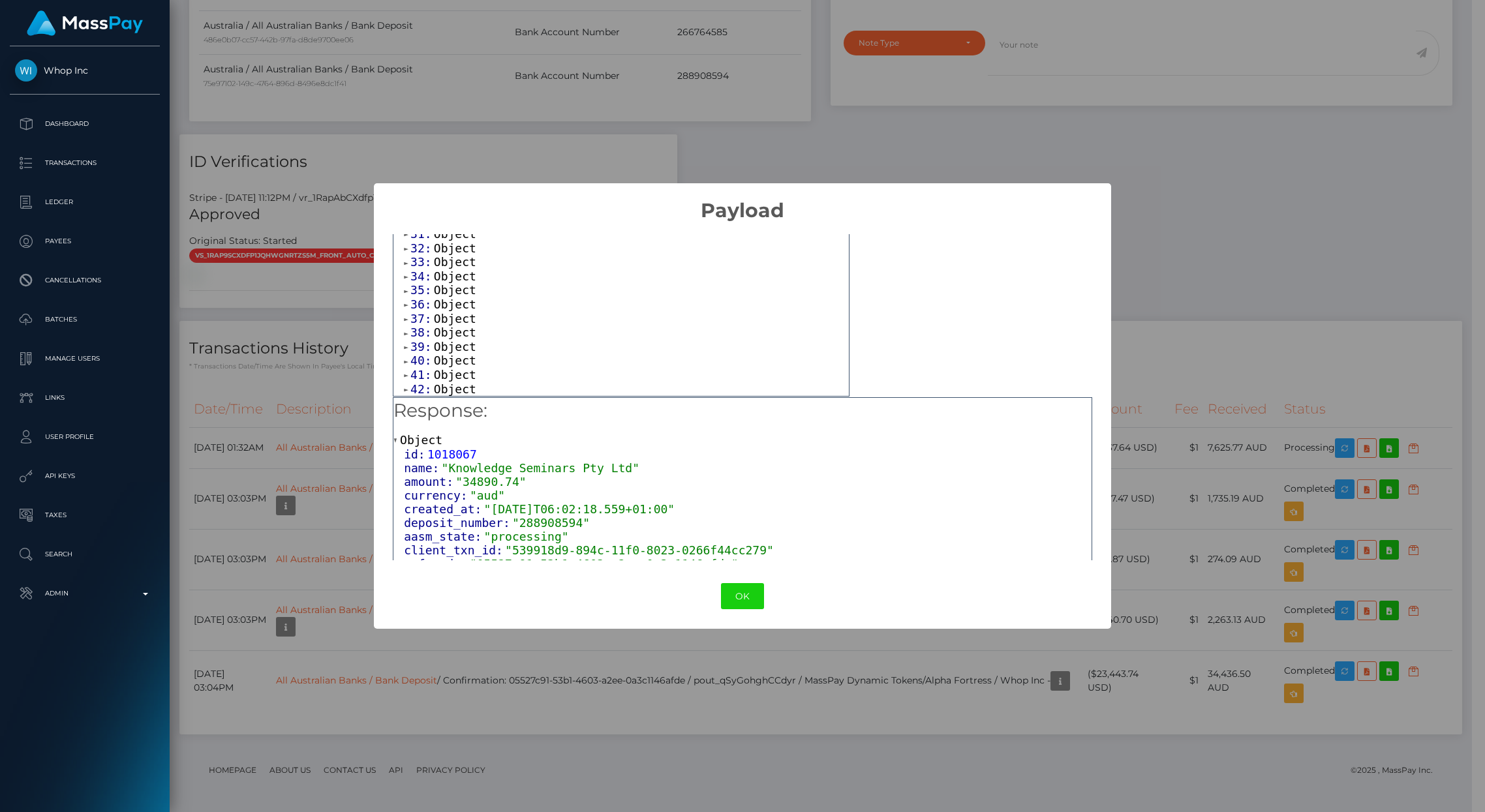
click at [452, 298] on span "Object" at bounding box center [455, 304] width 43 height 13
click at [459, 354] on span "Object" at bounding box center [455, 346] width 43 height 13
click at [450, 366] on span "Object" at bounding box center [455, 360] width 43 height 13
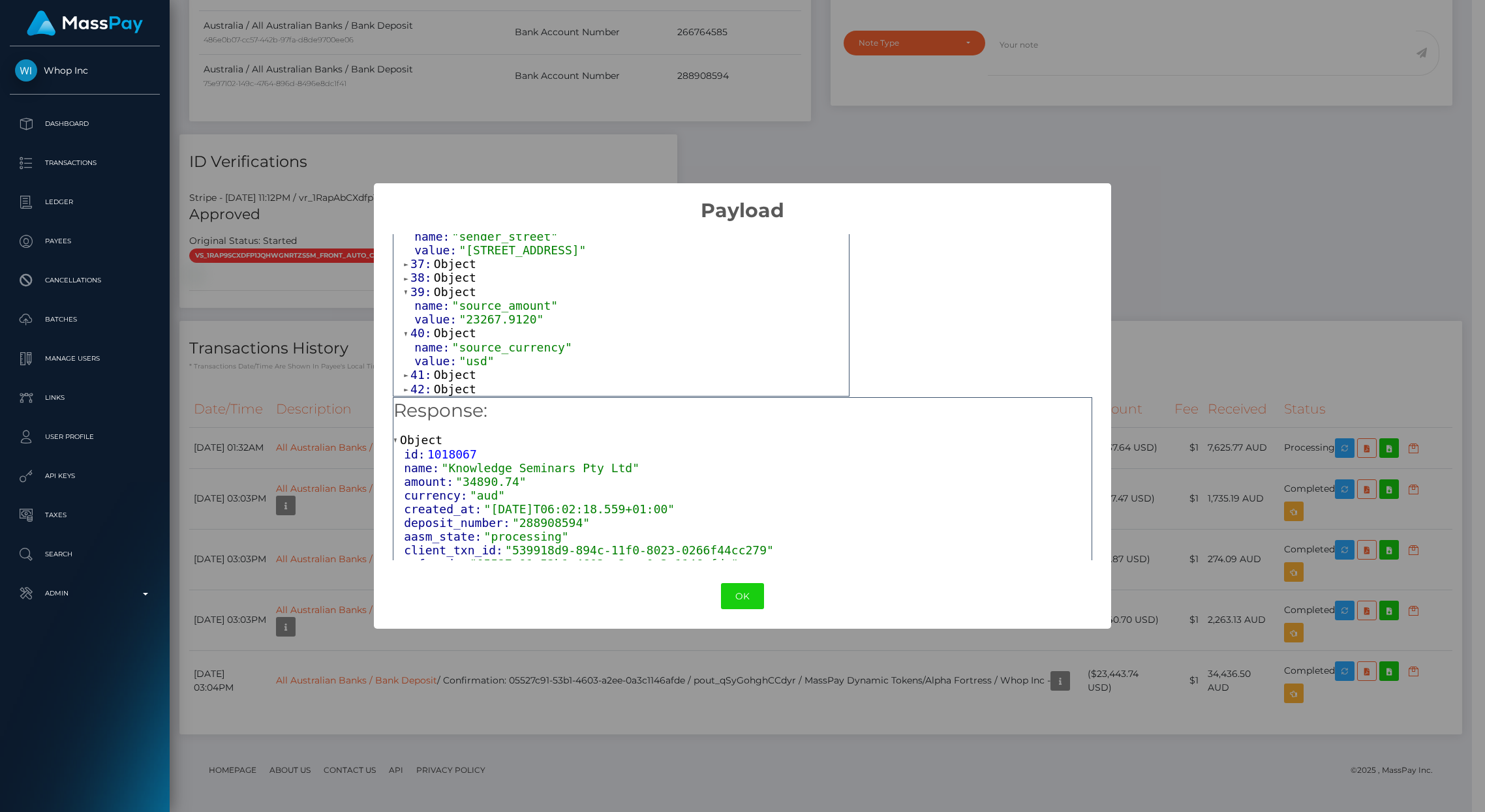
click at [449, 381] on span "Object" at bounding box center [455, 375] width 43 height 13
click at [457, 387] on span "Object" at bounding box center [455, 389] width 43 height 13
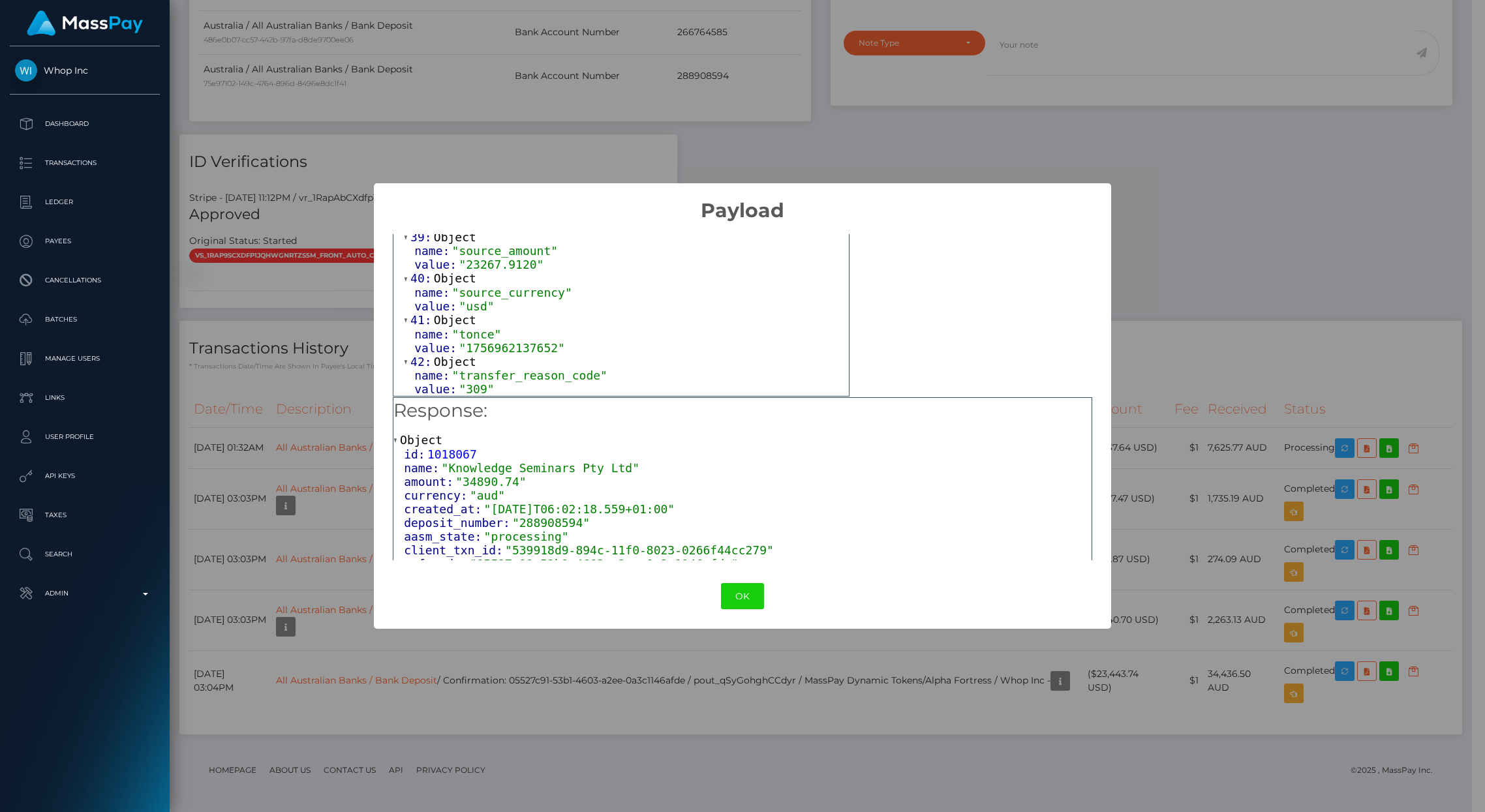
scroll to position [1382, 0]
click at [437, 322] on span "Object" at bounding box center [455, 319] width 43 height 13
click at [448, 363] on span "Object" at bounding box center [455, 361] width 43 height 13
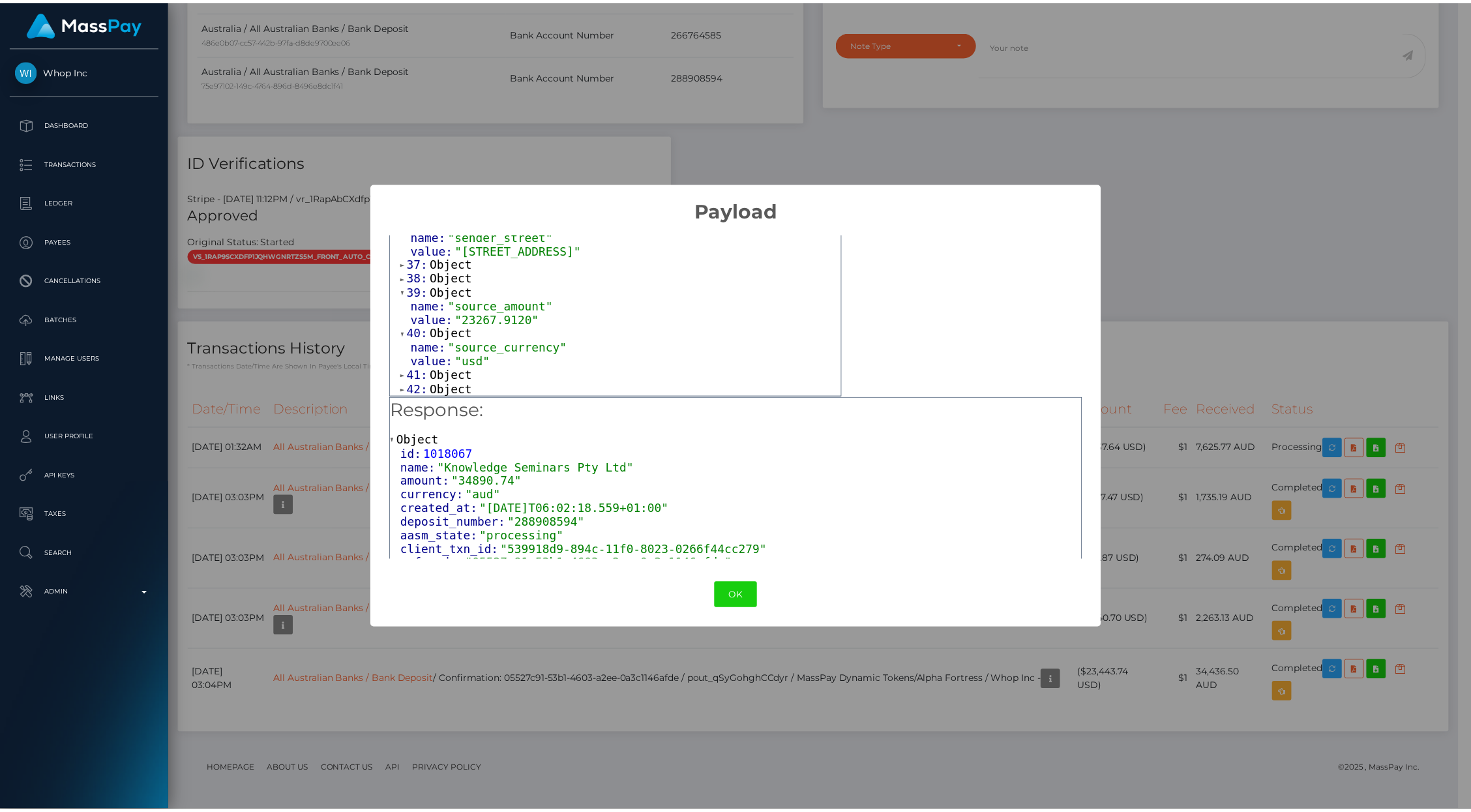
scroll to position [1289, 0]
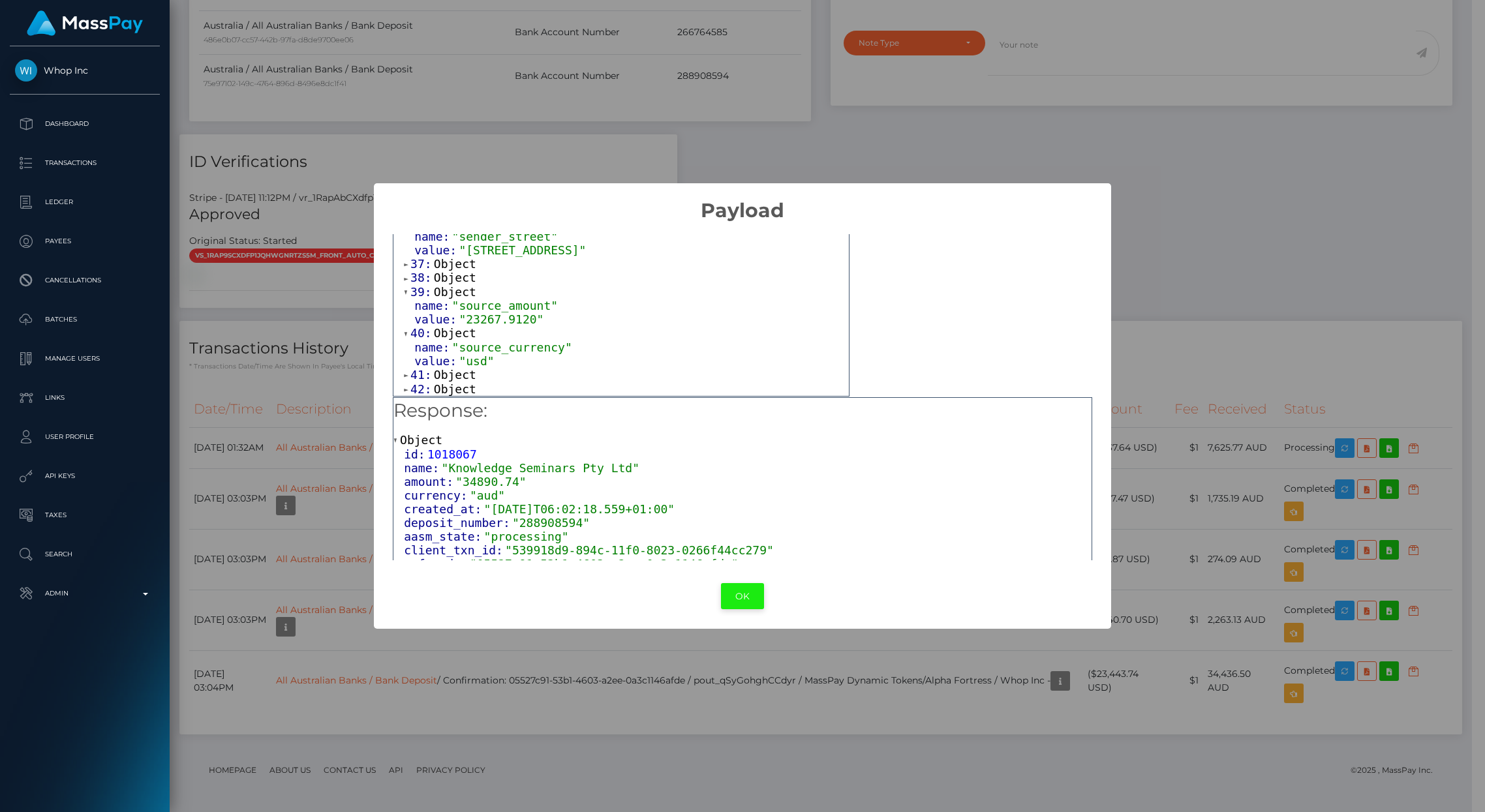
click at [730, 600] on button "OK" at bounding box center [742, 596] width 43 height 27
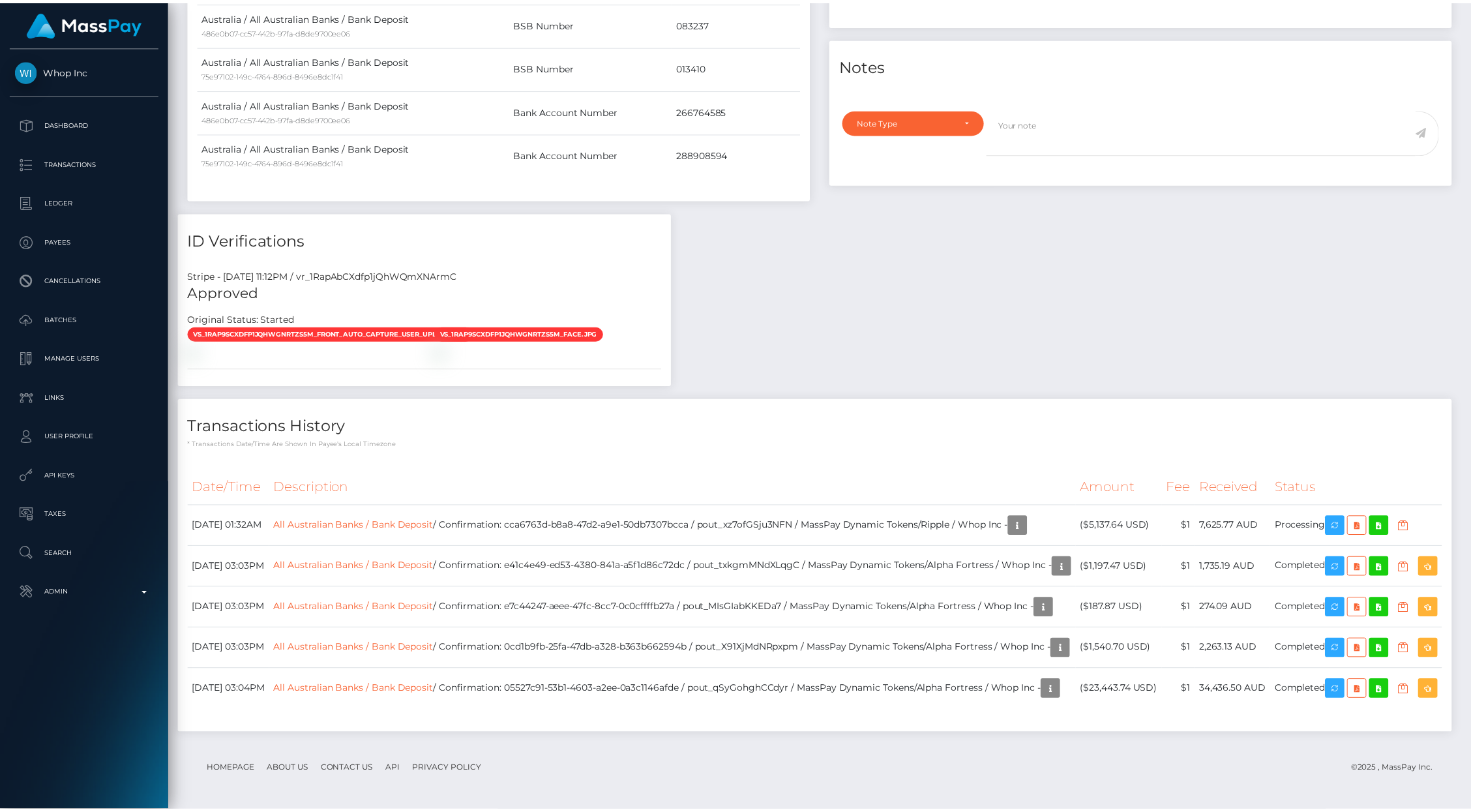
scroll to position [651828, 651612]
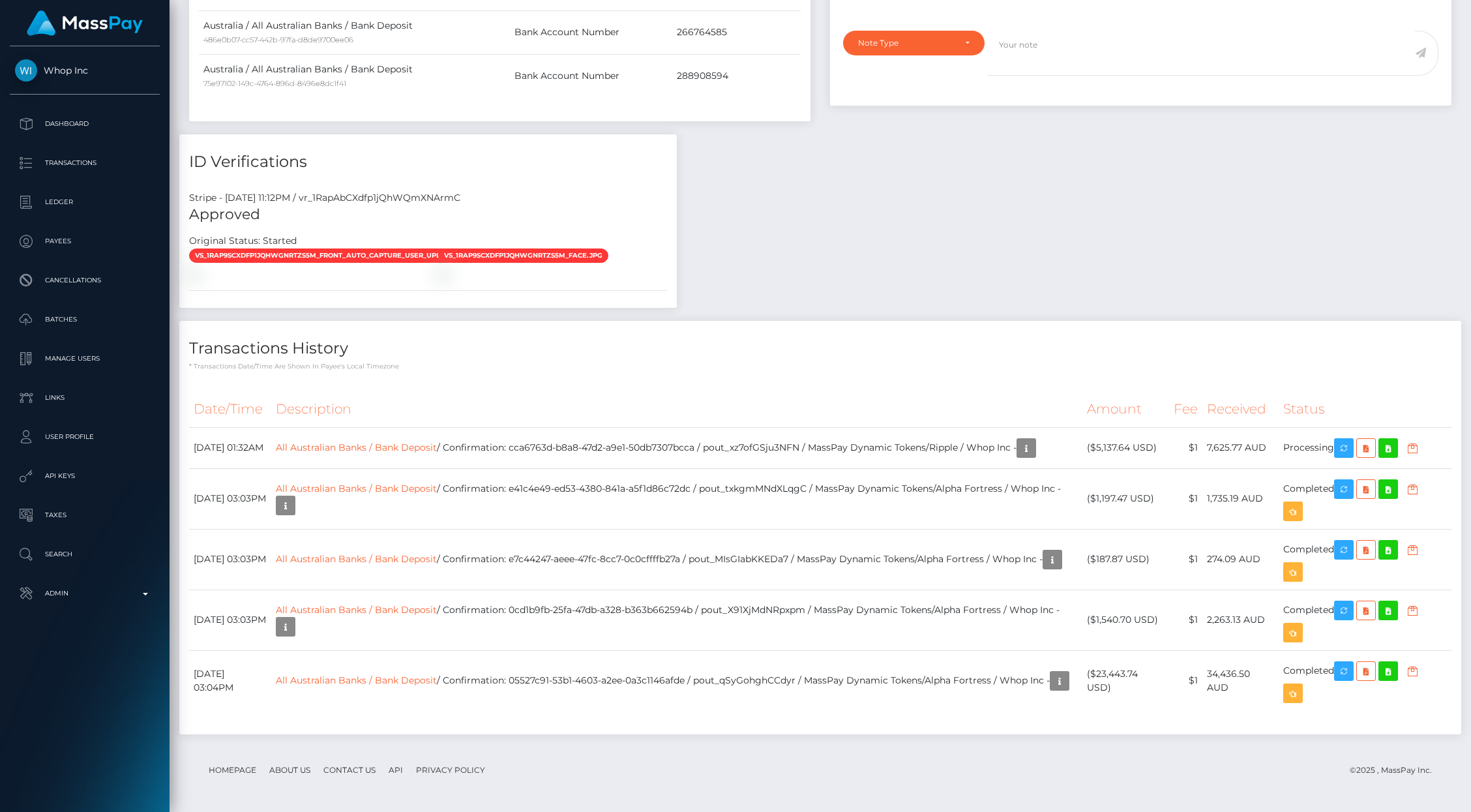
click at [982, 330] on div "Payee Attributes Payer Name Label Value Global" at bounding box center [821, 259] width 1282 height 976
click at [998, 194] on div "Payee Attributes Payer Name Label Value Global" at bounding box center [821, 259] width 1282 height 976
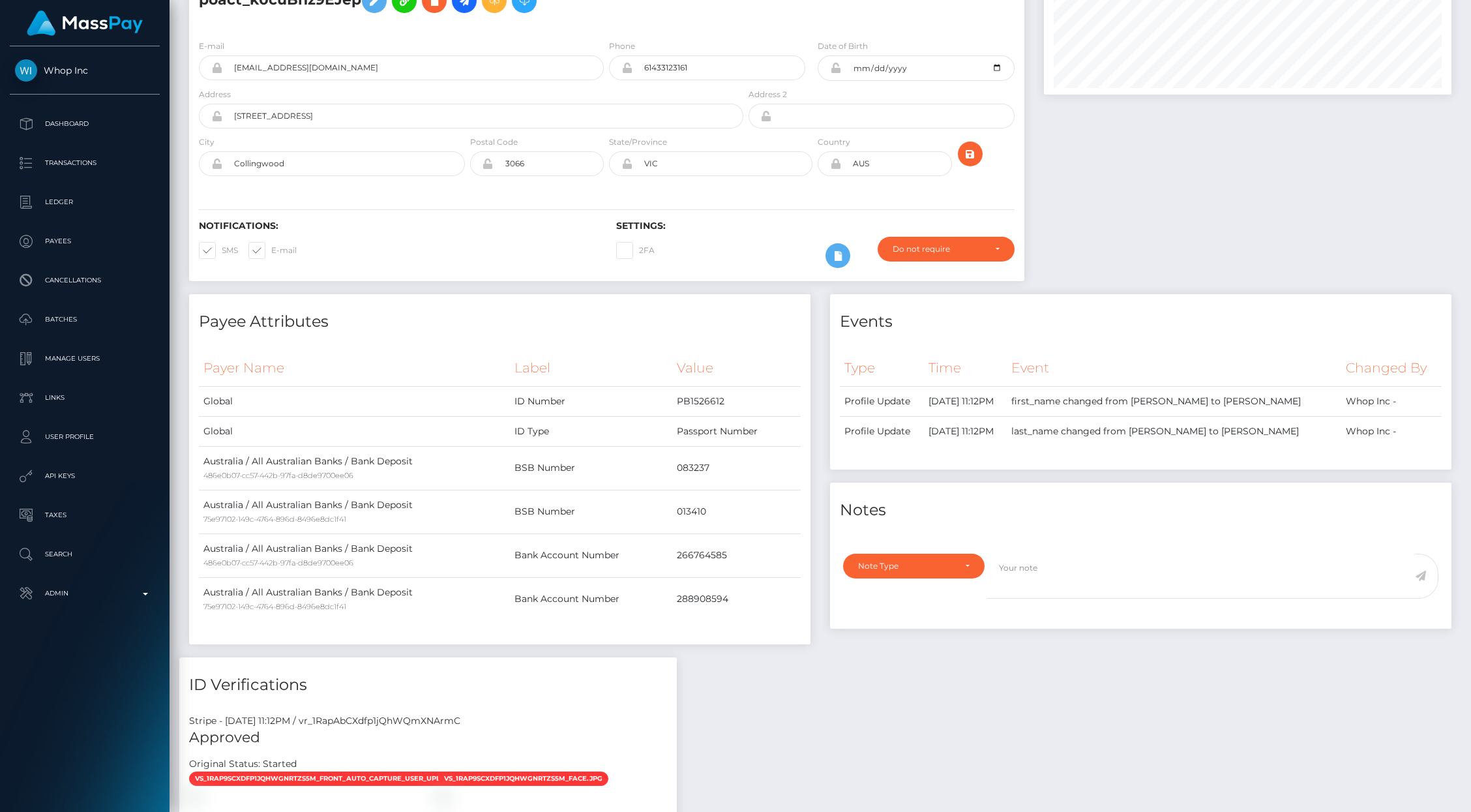
scroll to position [0, 0]
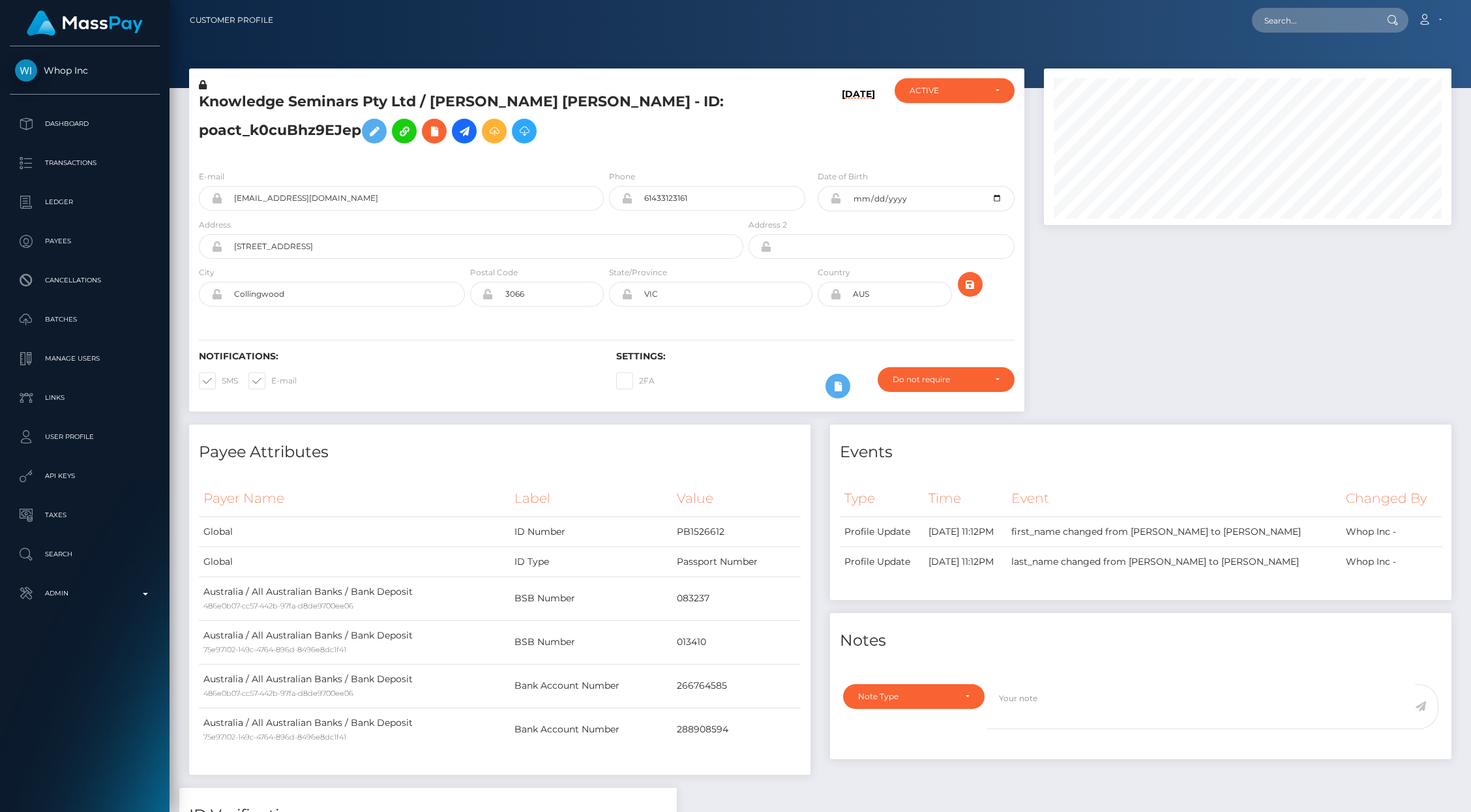
click at [1281, 34] on nav "Customer Profile Loading... Loading... Account" at bounding box center [820, 20] width 1302 height 41
click at [1289, 26] on input "text" at bounding box center [1313, 20] width 123 height 25
paste input "68b96e9657d332001c6d864e"
type input "68b96e9657d332001c6d864e"
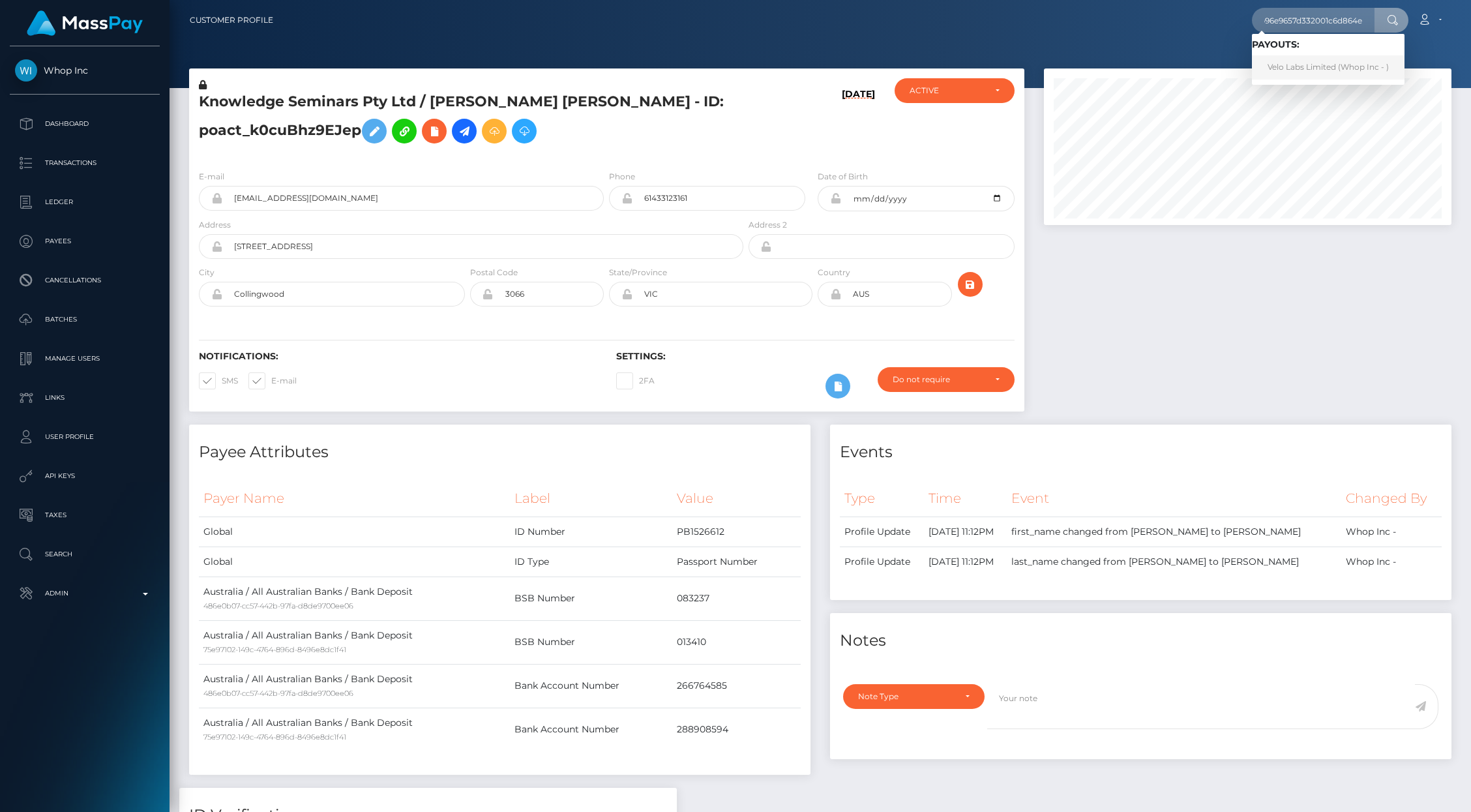
click at [1300, 66] on link "Velo Labs Limited (Whop Inc - )" at bounding box center [1328, 67] width 152 height 24
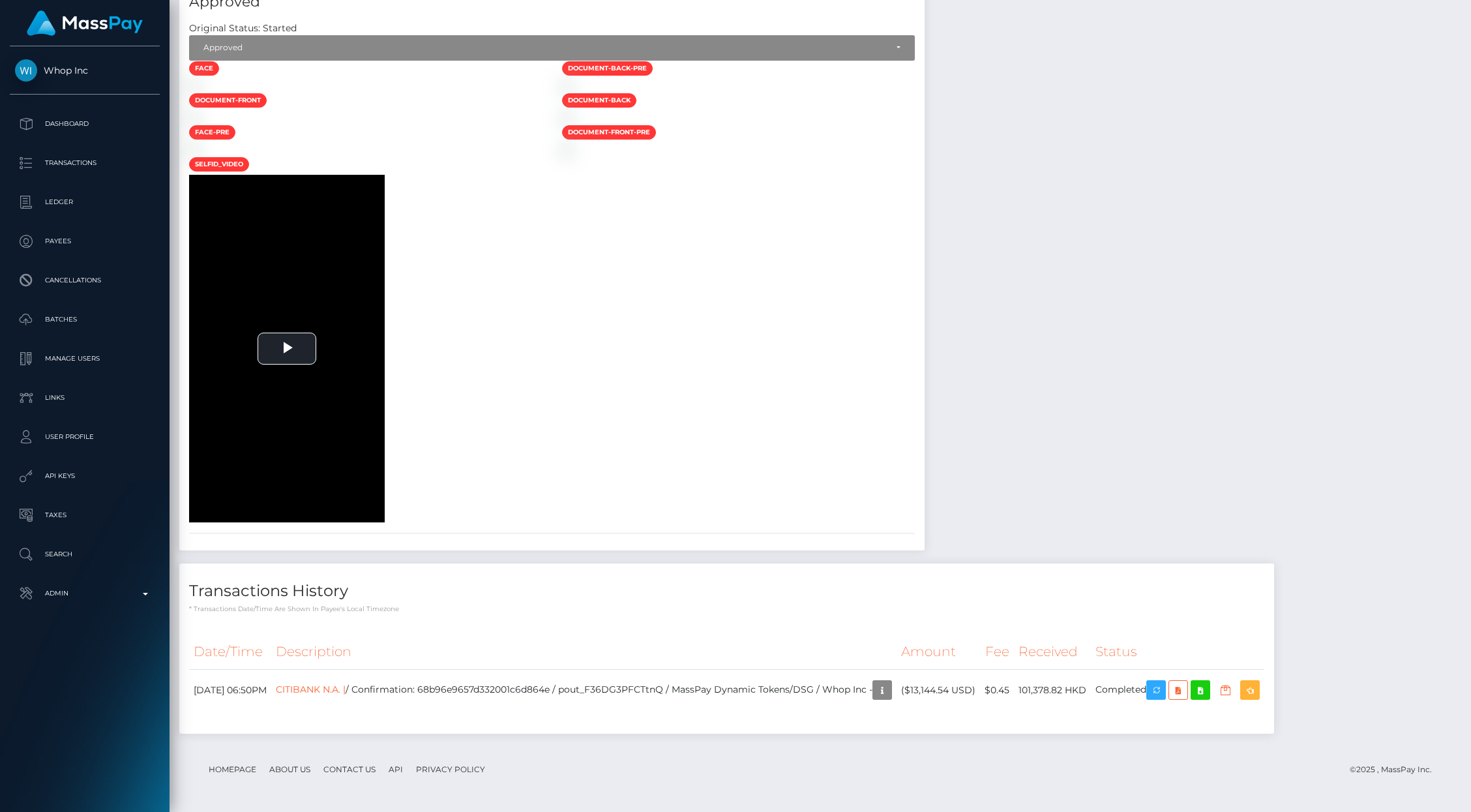
scroll to position [1870, 0]
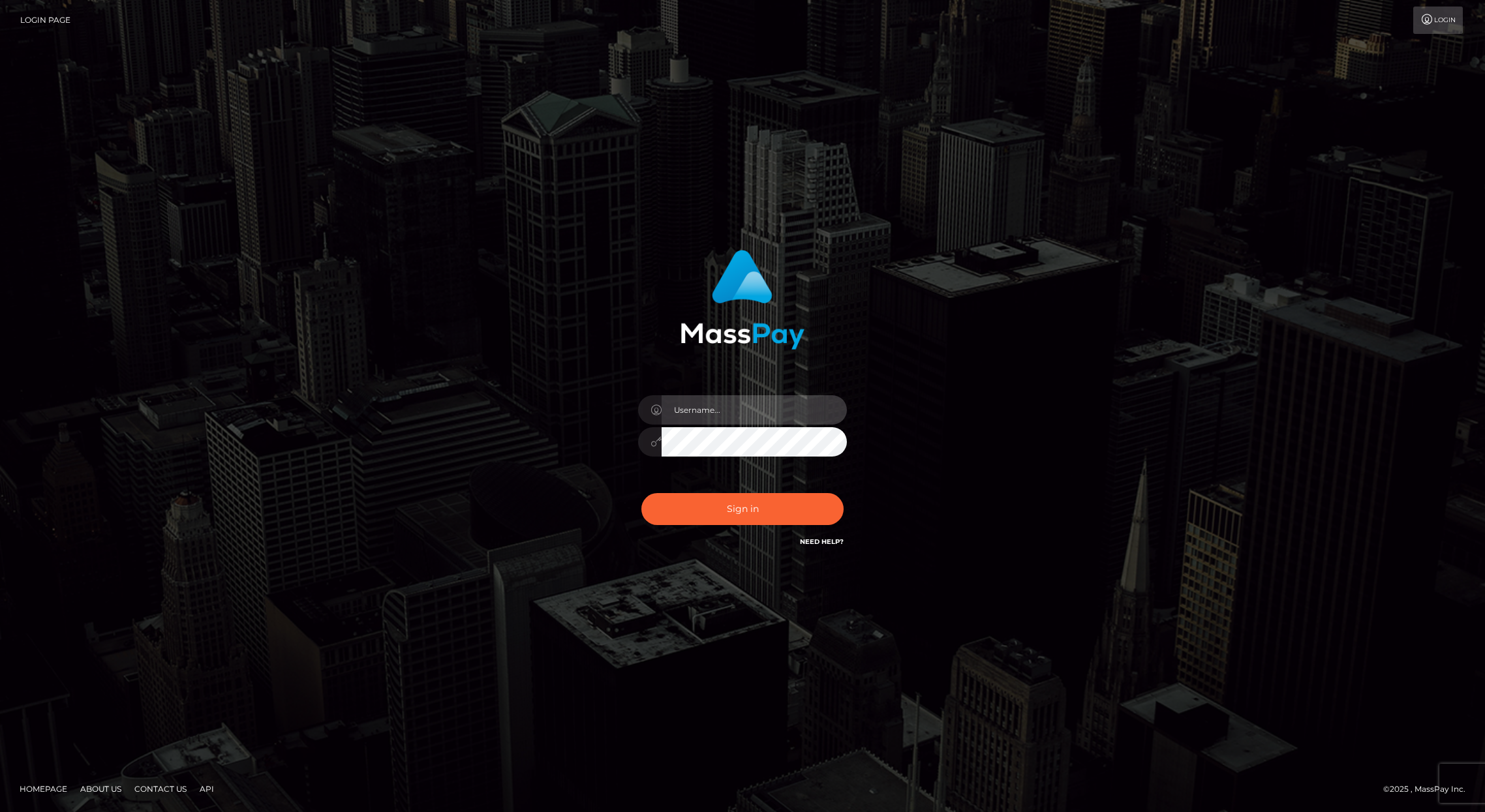
type input "brentg"
click at [717, 499] on button "Sign in" at bounding box center [742, 509] width 203 height 32
type input "brentg"
click at [722, 499] on button "Sign in" at bounding box center [742, 509] width 203 height 32
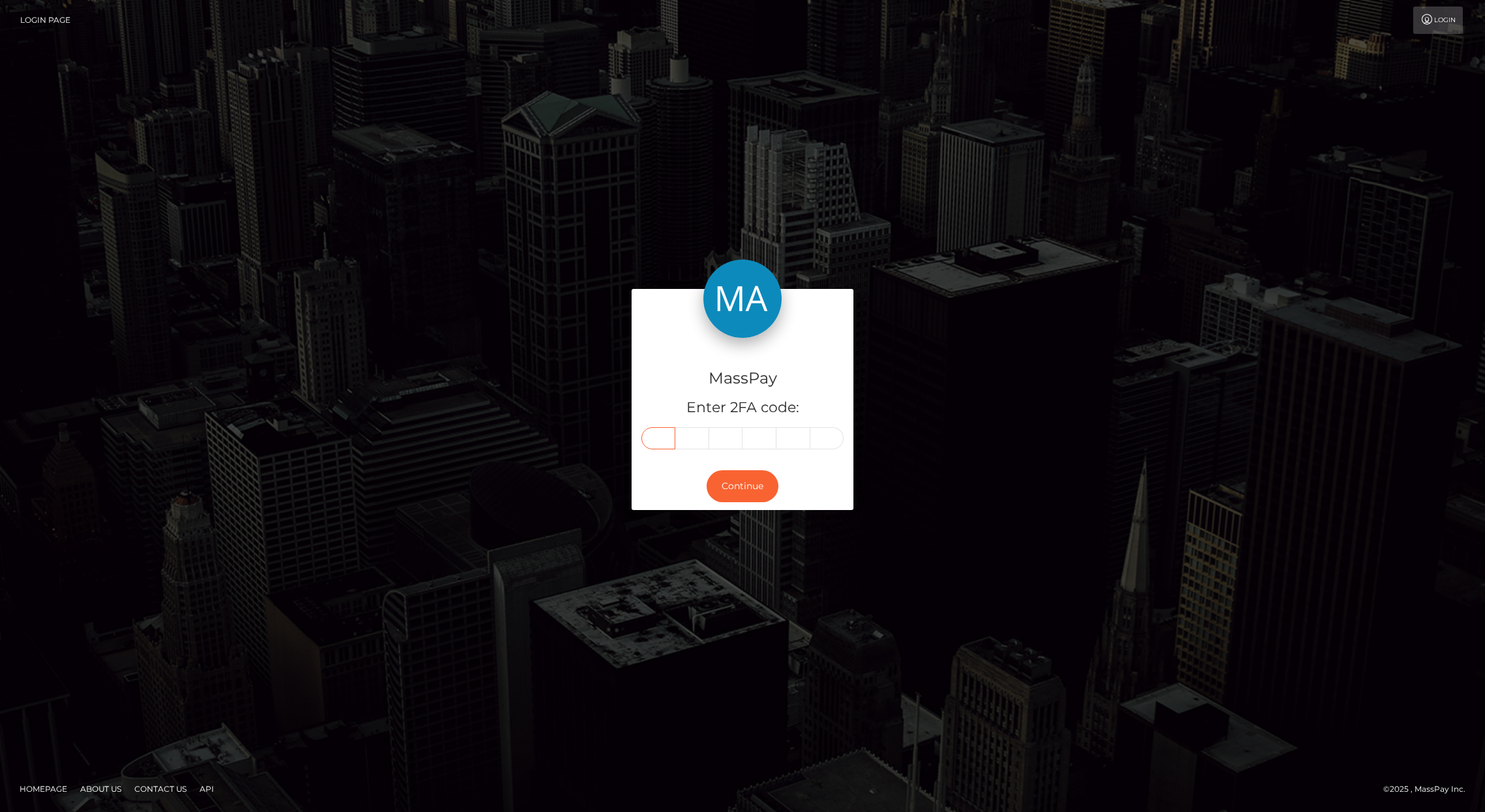
paste input "9"
type input "9"
type input "5"
type input "0"
type input "2"
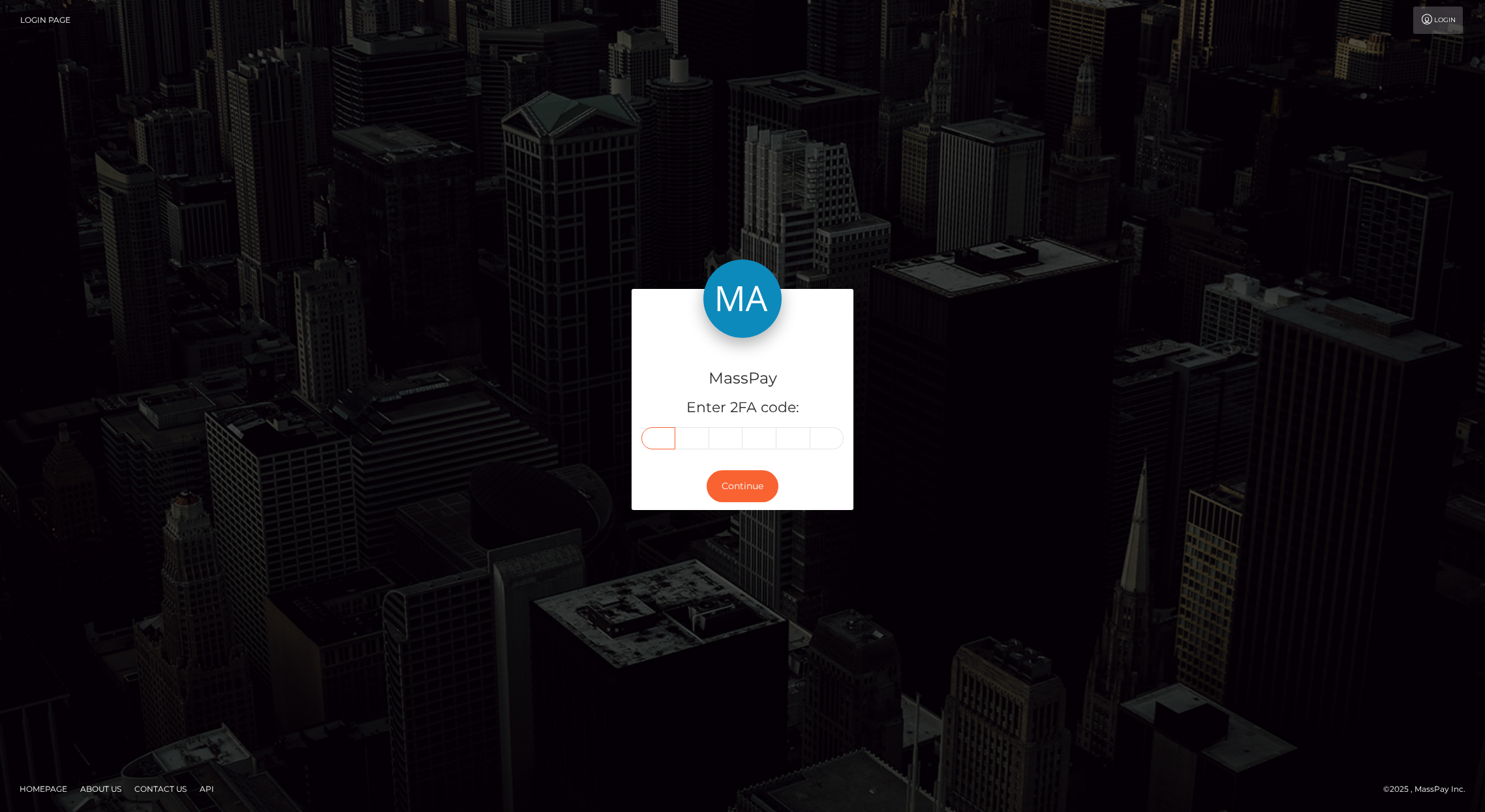
type input "5"
type input "1"
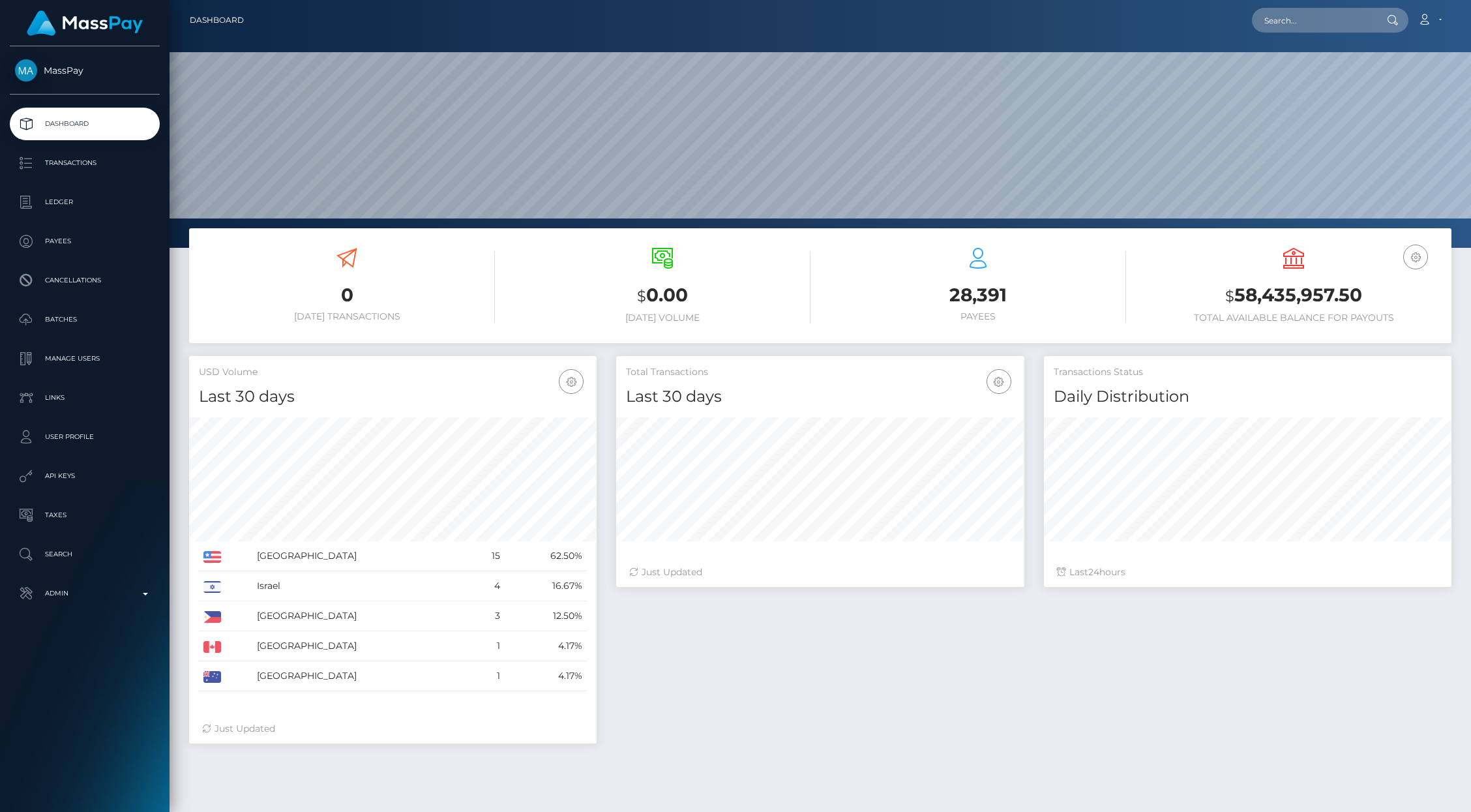
scroll to position [231, 408]
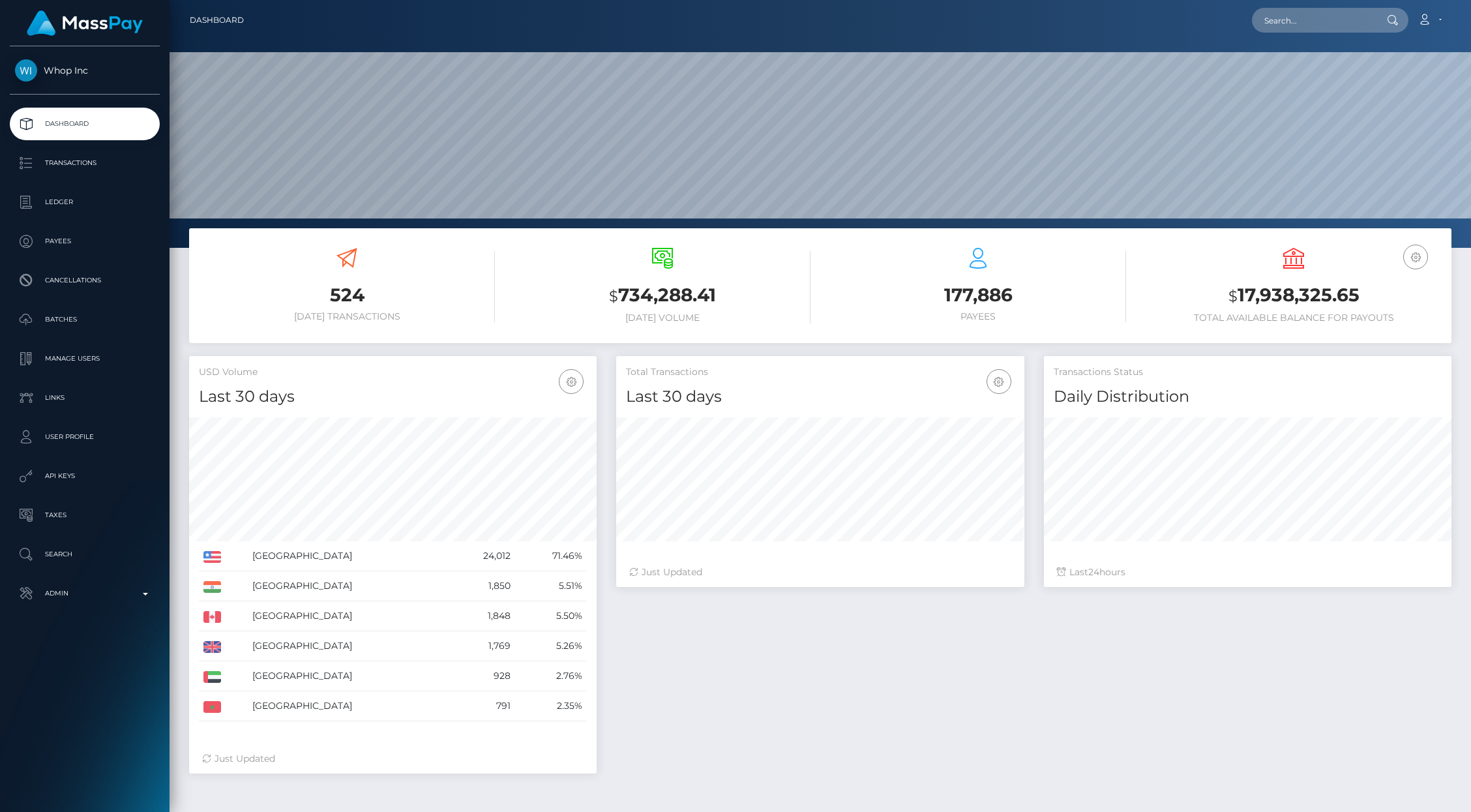
scroll to position [231, 408]
click at [71, 473] on p "API Keys" at bounding box center [85, 475] width 140 height 20
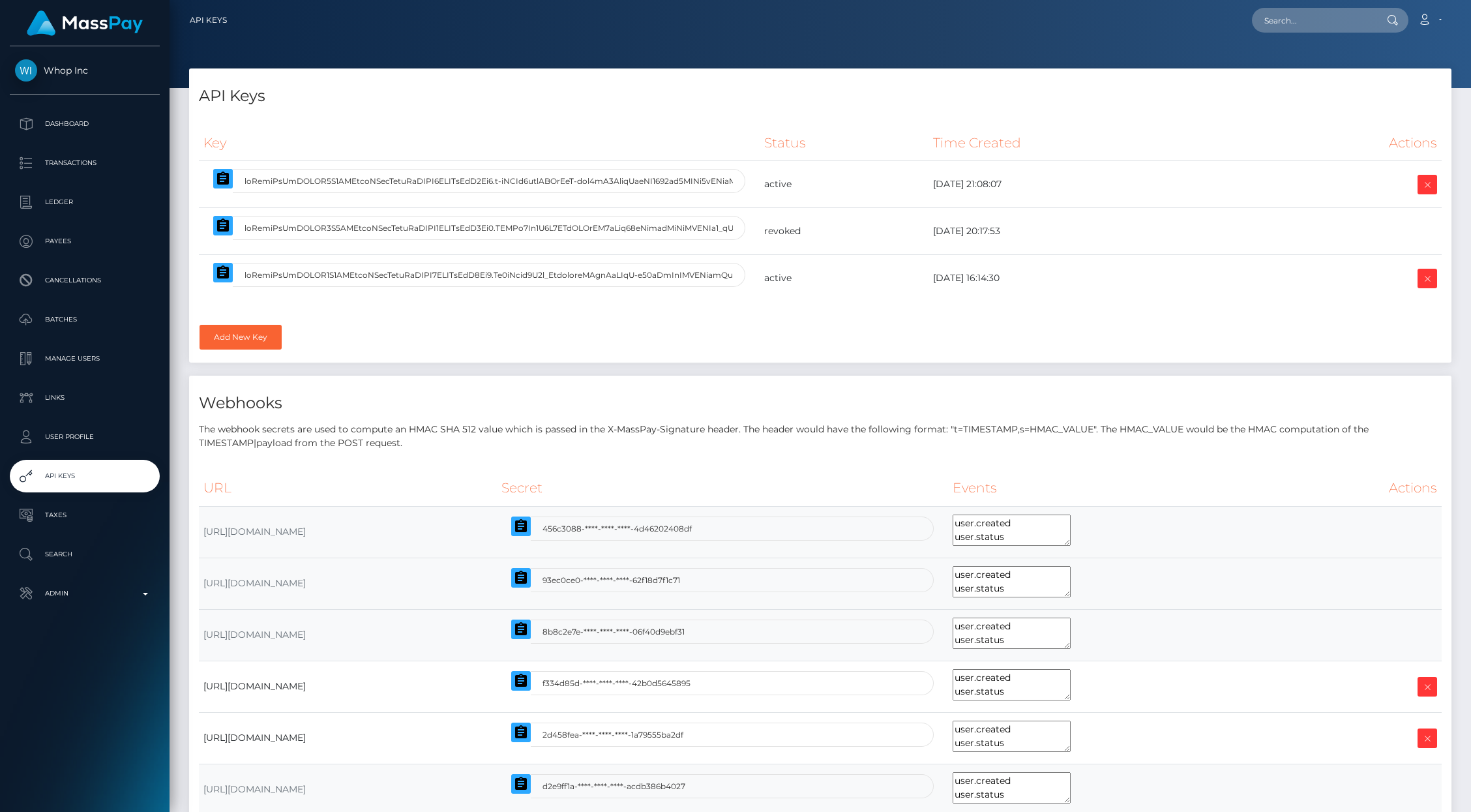
select select
click at [218, 273] on icon "button" at bounding box center [223, 272] width 11 height 13
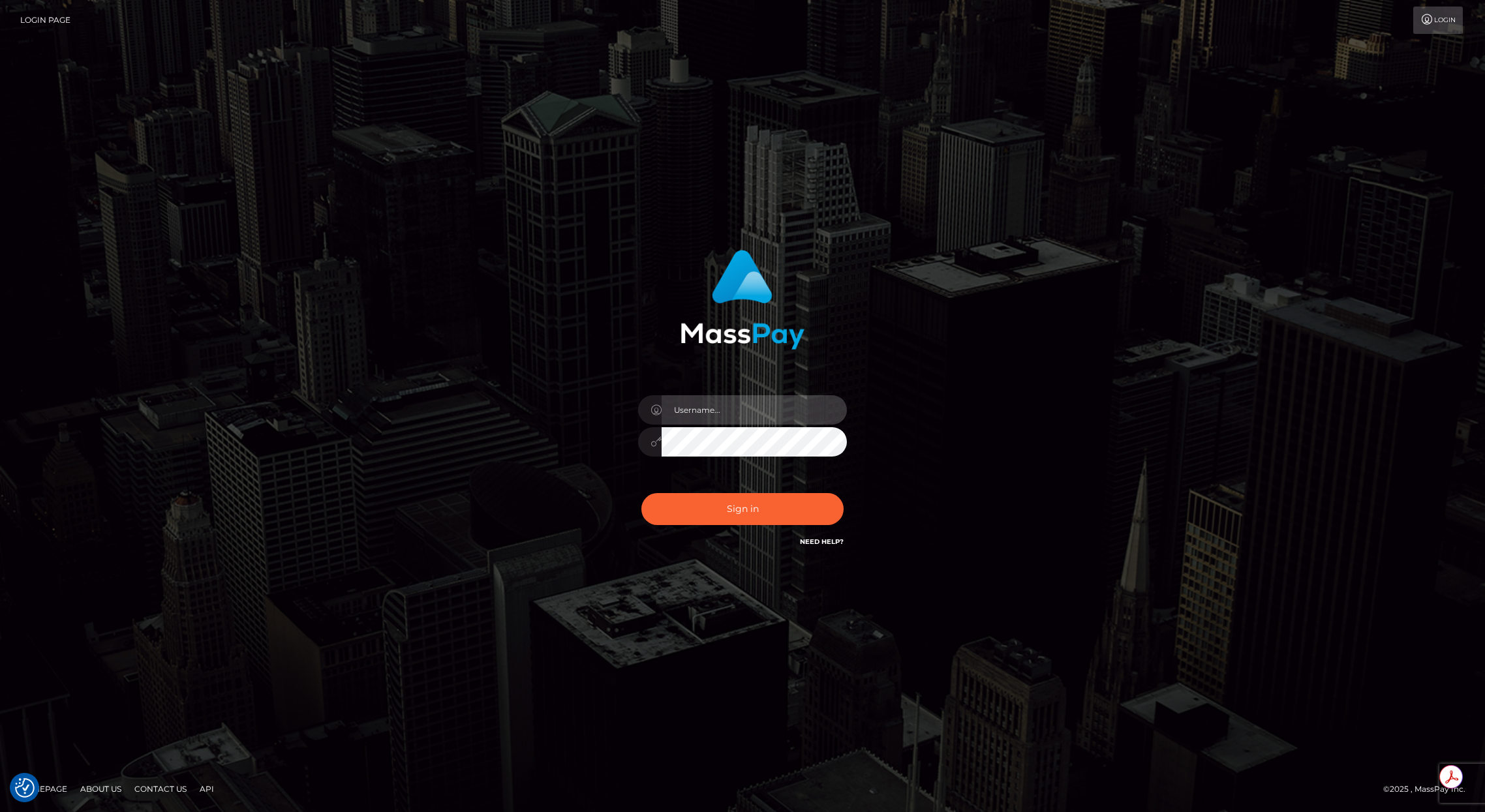
type input "brentg"
click at [700, 502] on button "Sign in" at bounding box center [742, 509] width 203 height 32
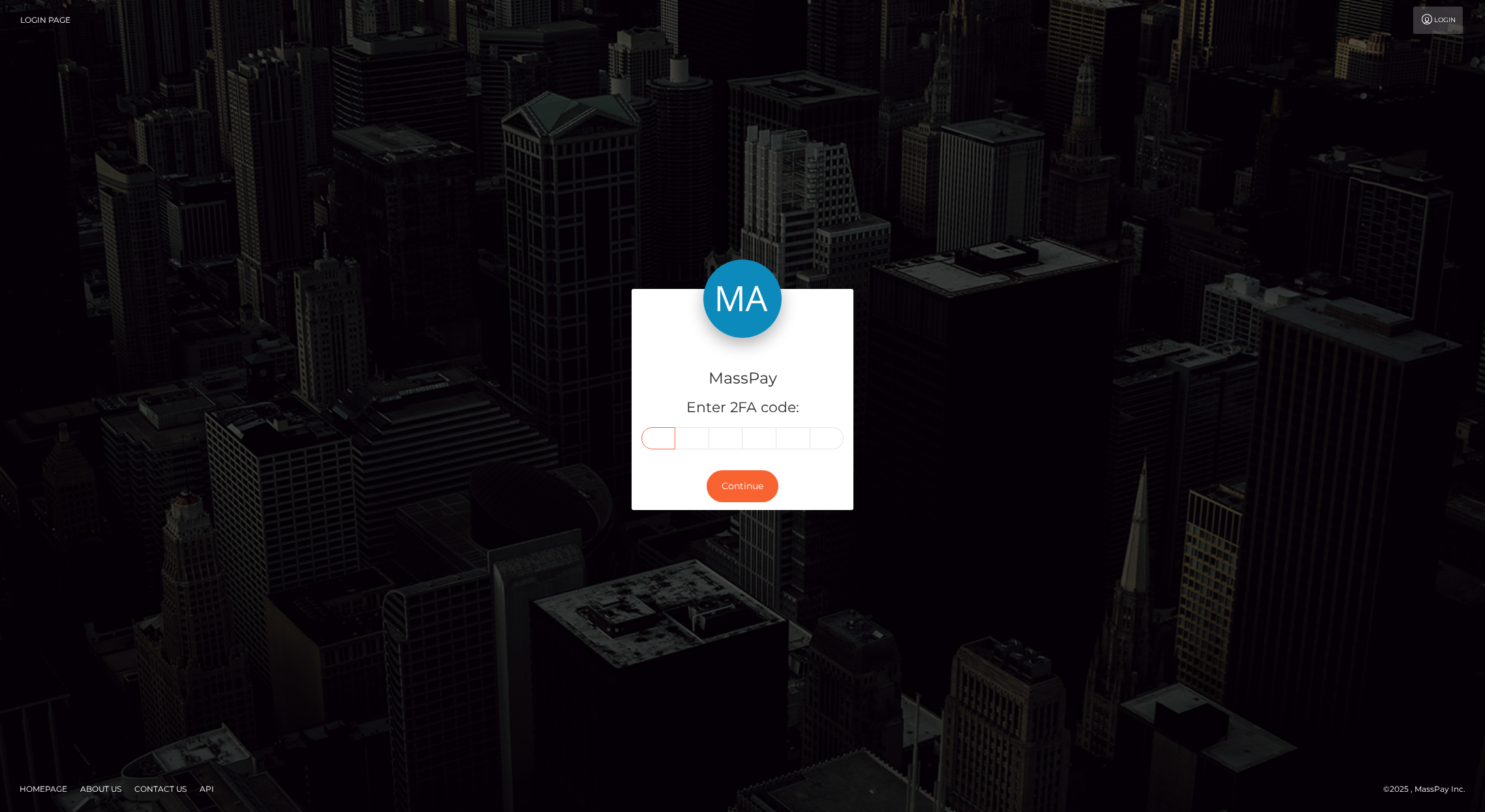
paste input "5"
type input "5"
type input "1"
type input "2"
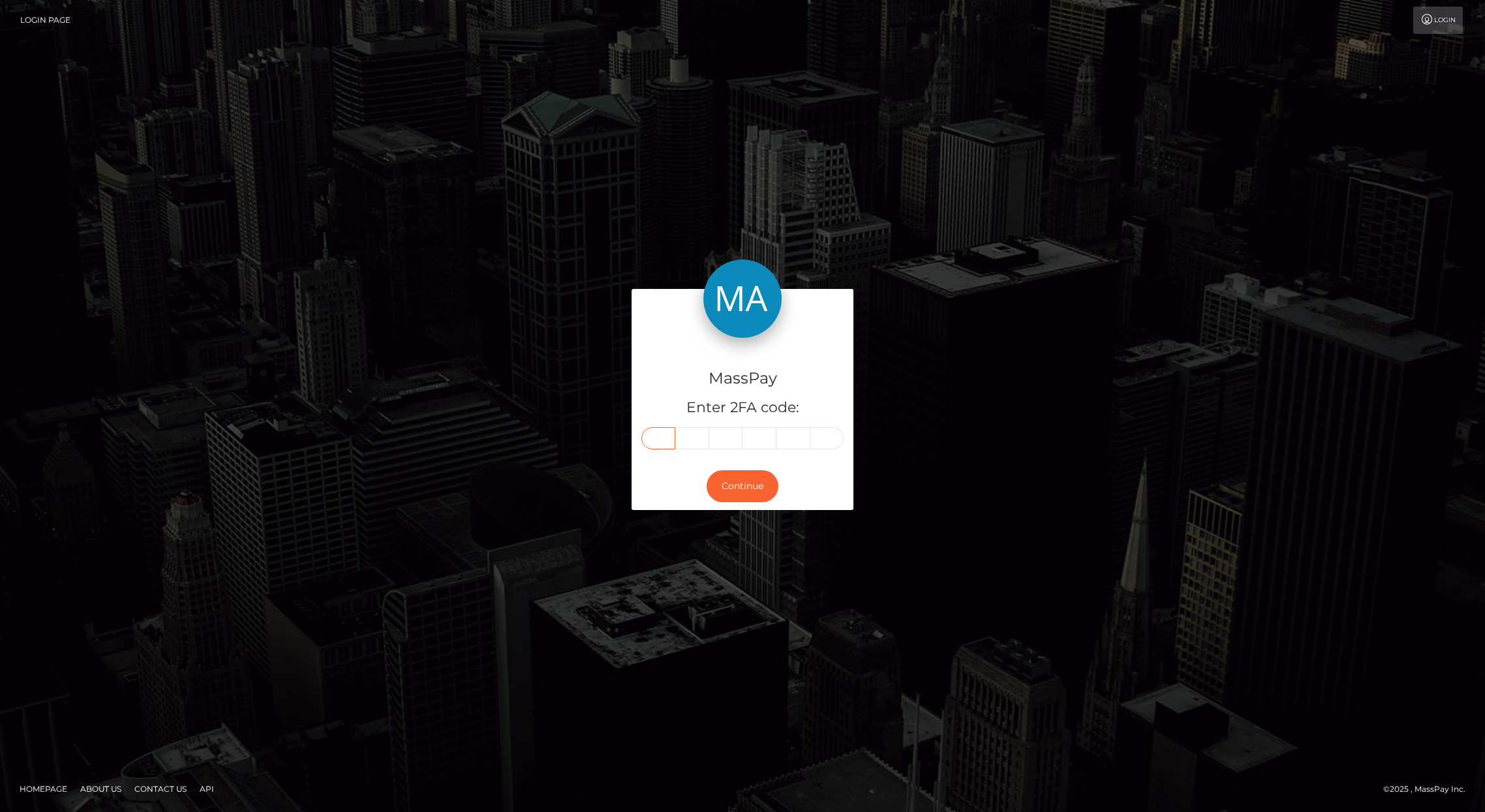
type input "7"
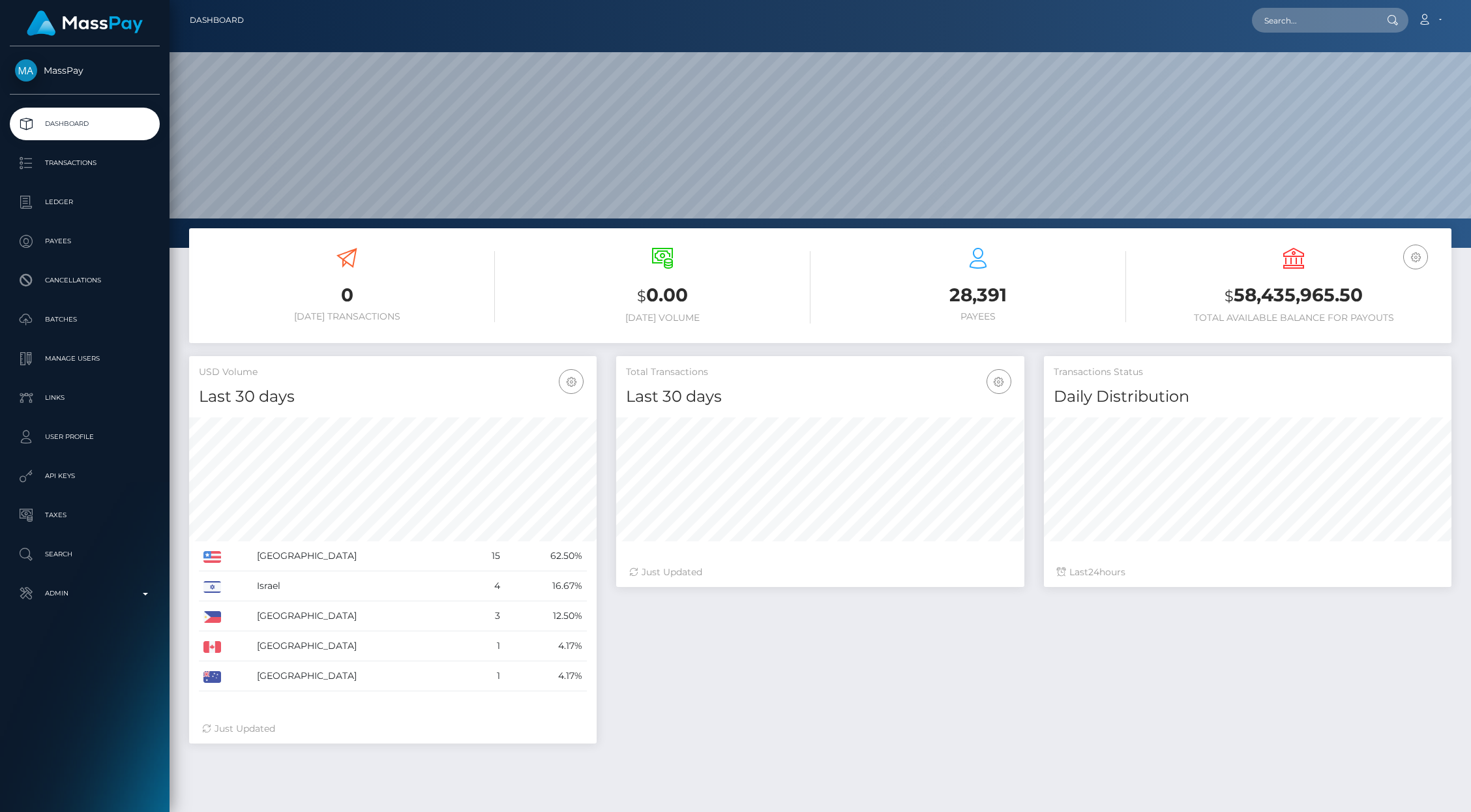
scroll to position [231, 408]
click at [84, 592] on p "Admin" at bounding box center [85, 593] width 140 height 20
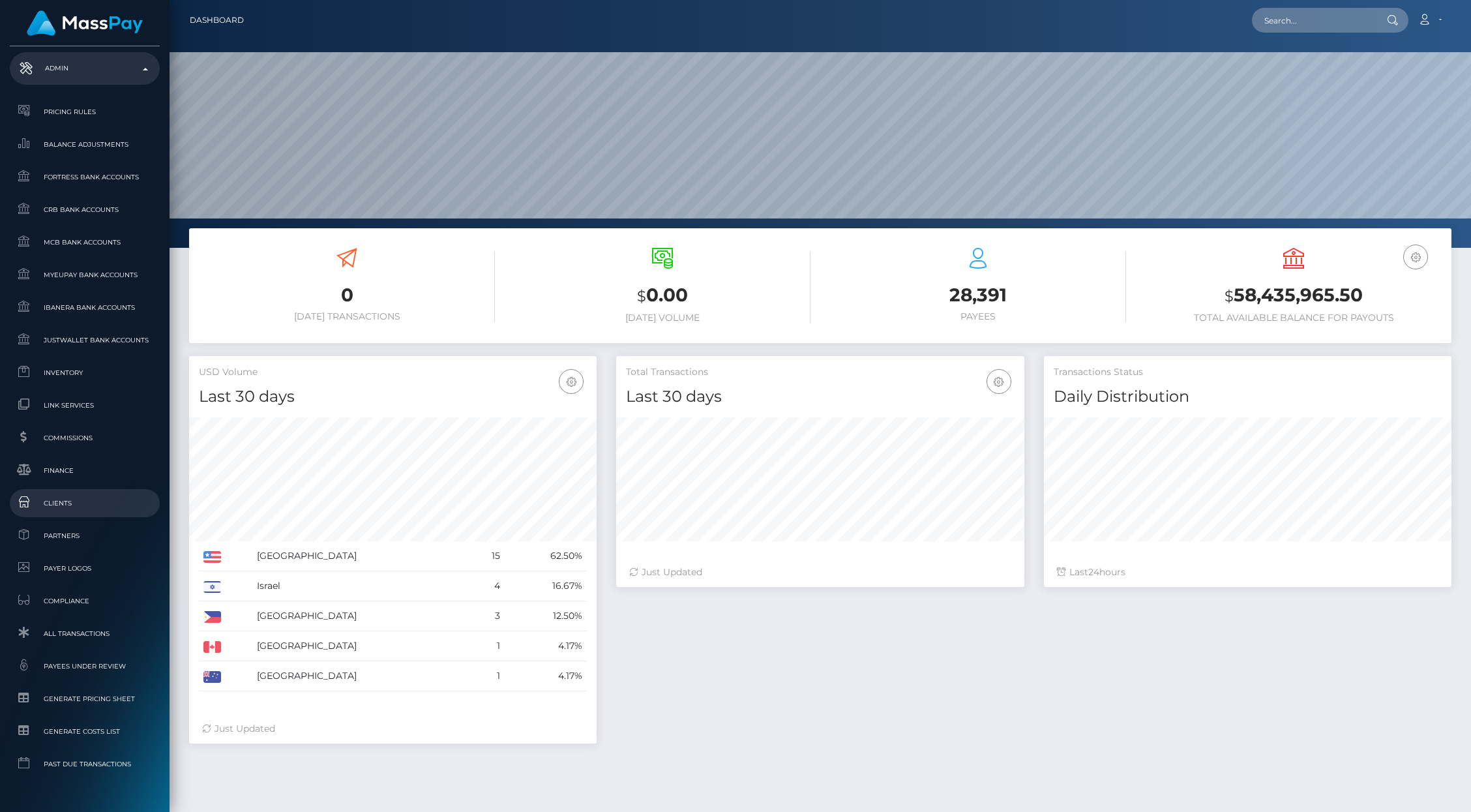
click at [52, 501] on span "Clients" at bounding box center [85, 503] width 140 height 15
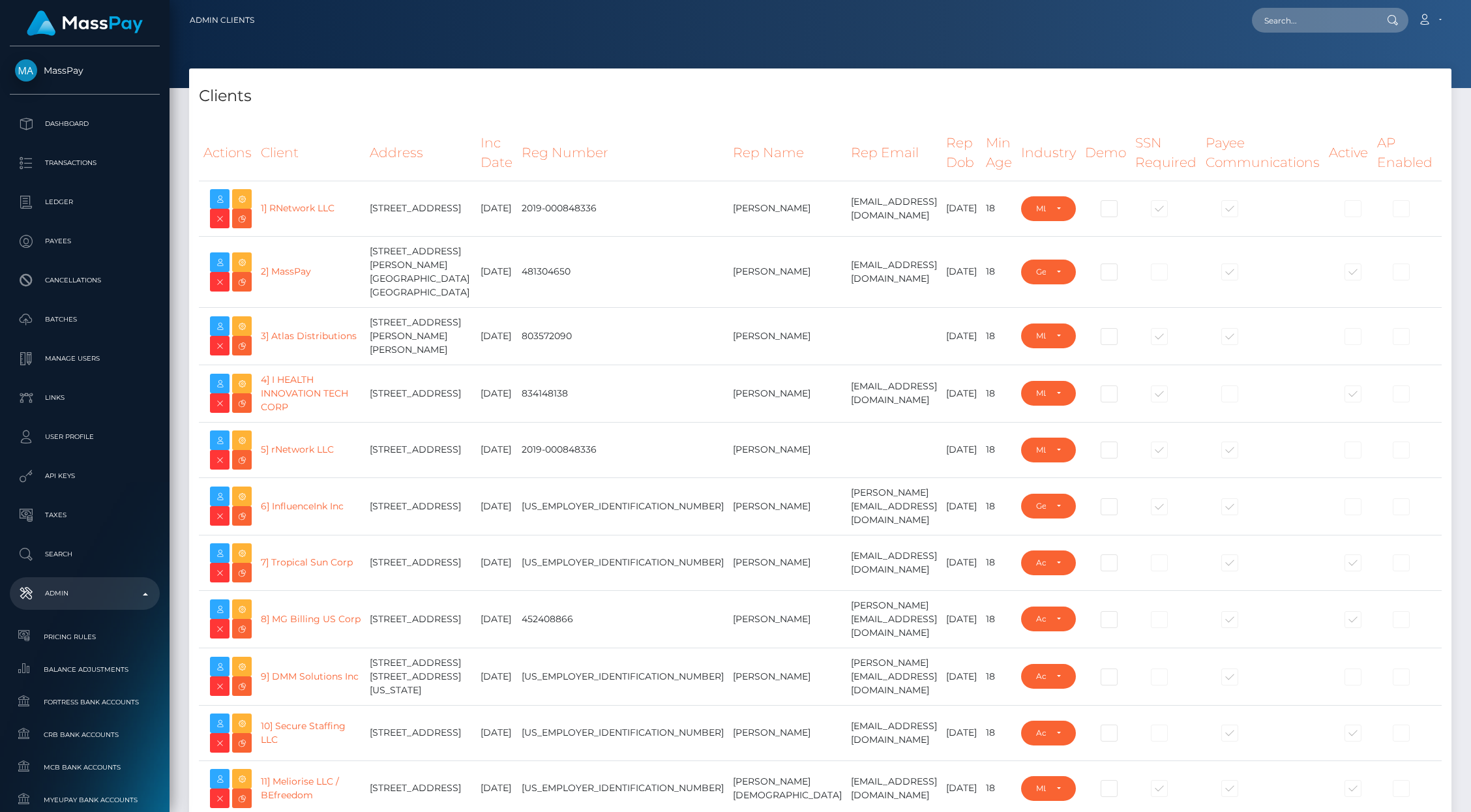
select select "223"
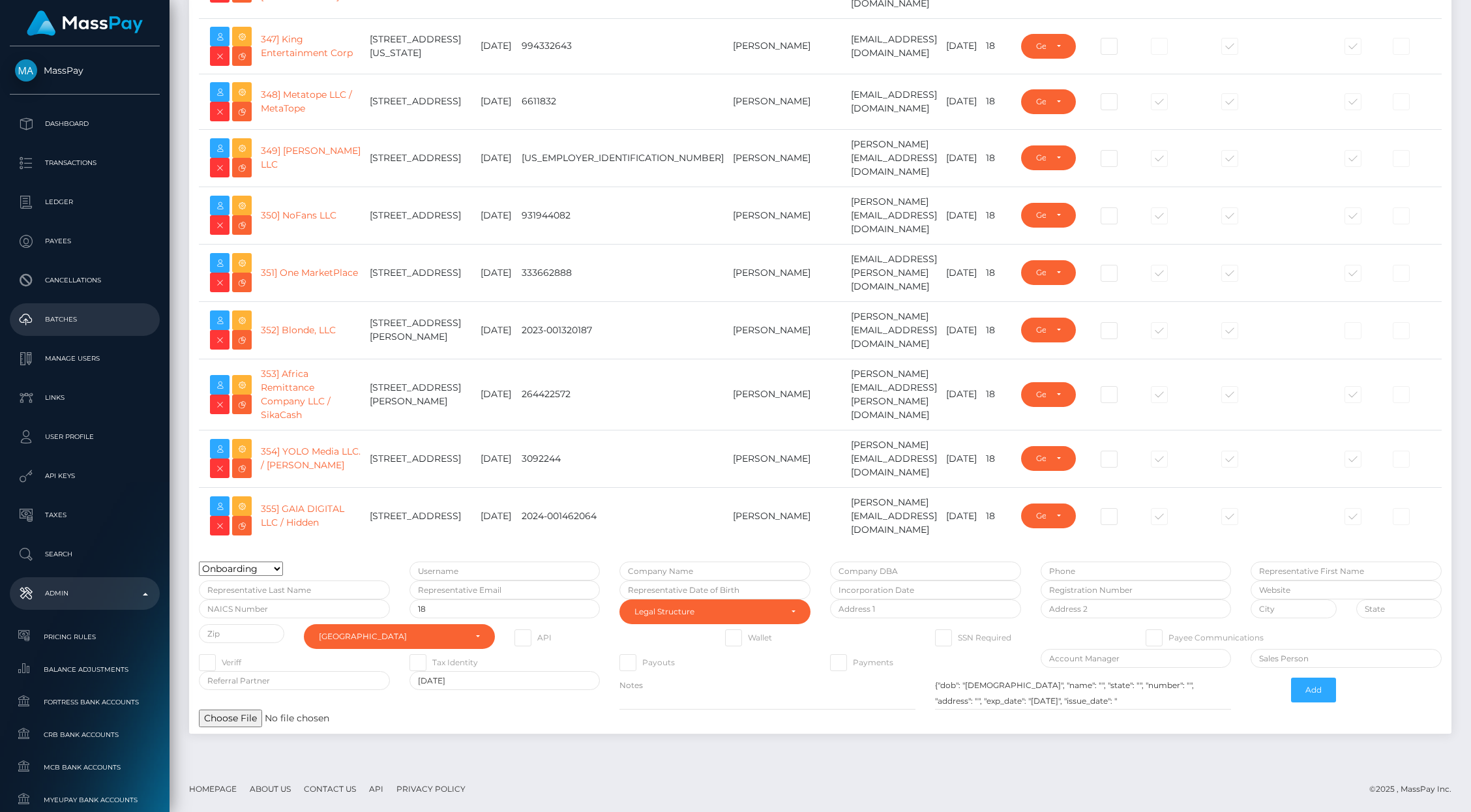
scroll to position [21413, 0]
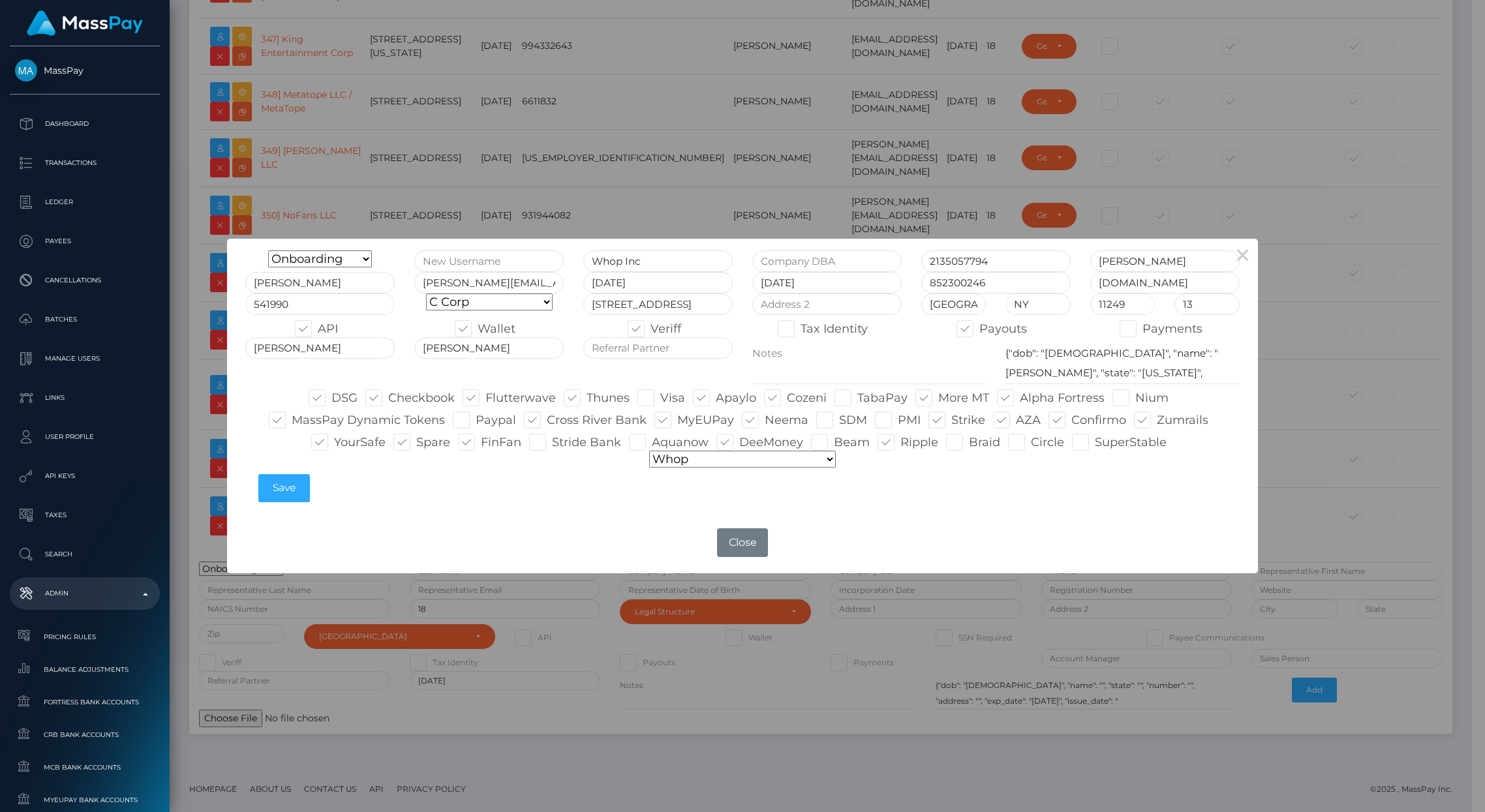
type input "brentg"
click at [748, 544] on button "Close" at bounding box center [742, 542] width 50 height 29
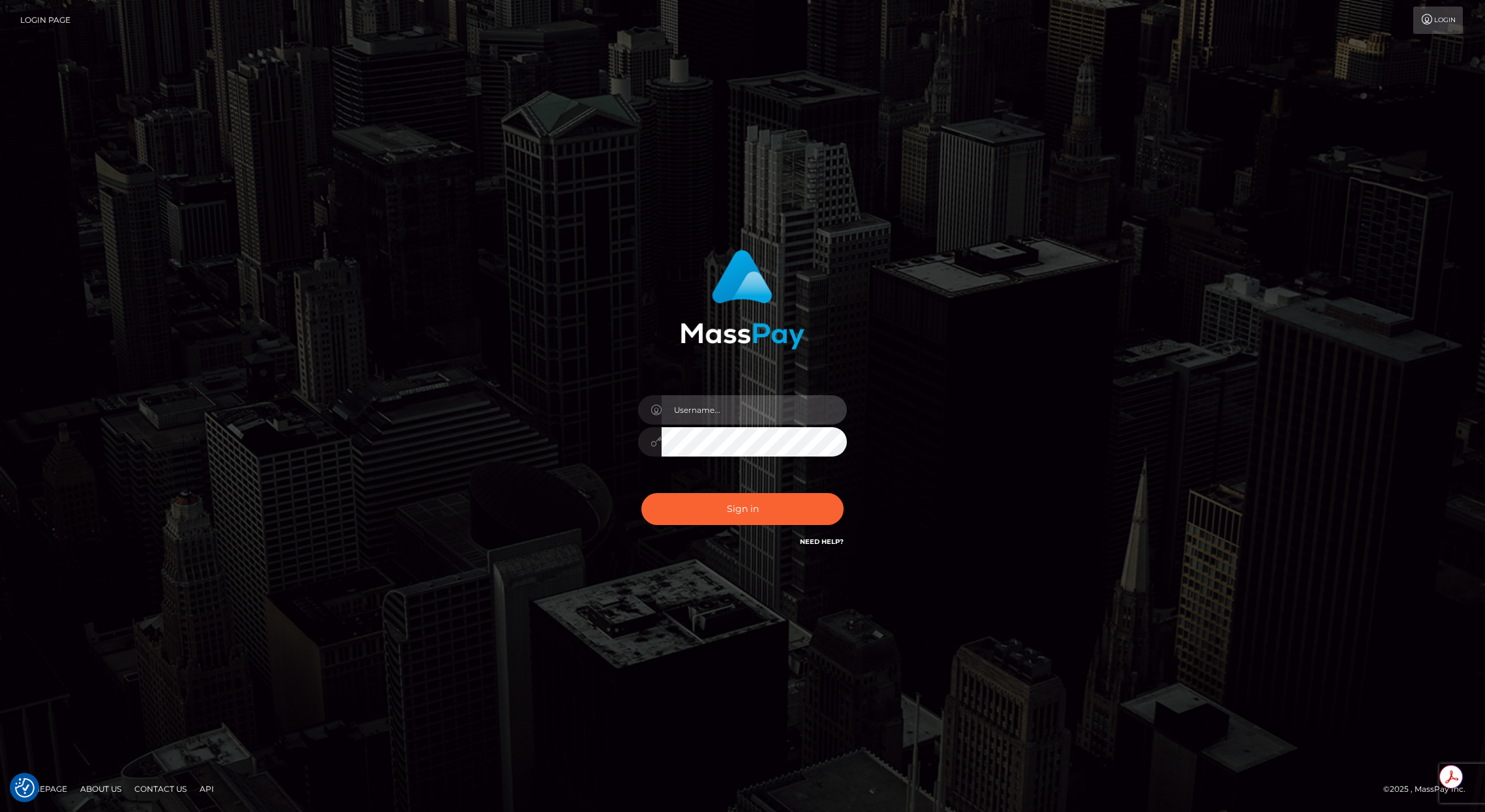
type input "brentg"
click at [727, 532] on div "Sign in Need Help?" at bounding box center [742, 513] width 228 height 58
click at [713, 521] on button "Sign in" at bounding box center [742, 509] width 203 height 32
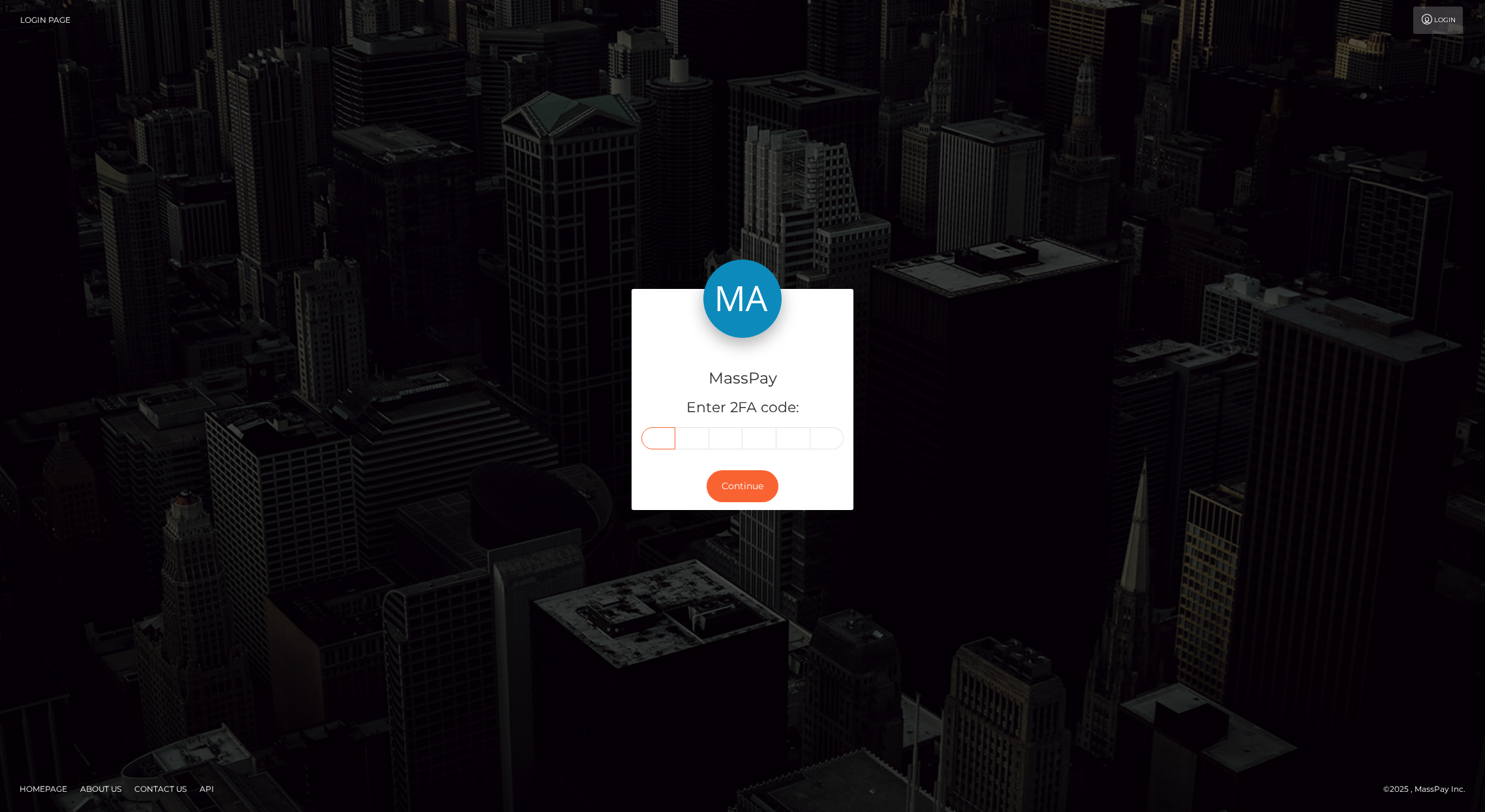
paste input "4"
type input "4"
type input "9"
type input "4"
type input "8"
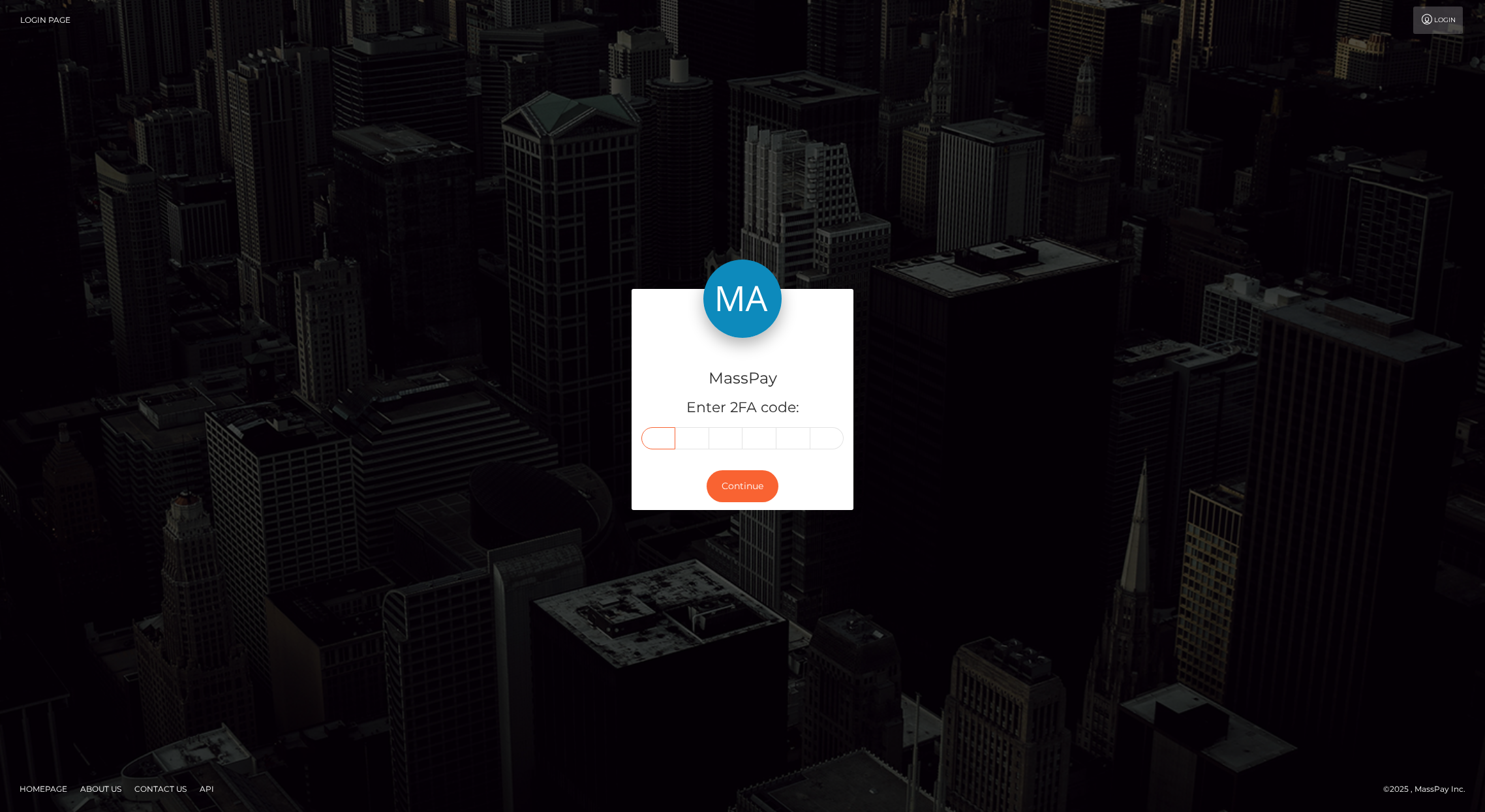
type input "0"
type input "3"
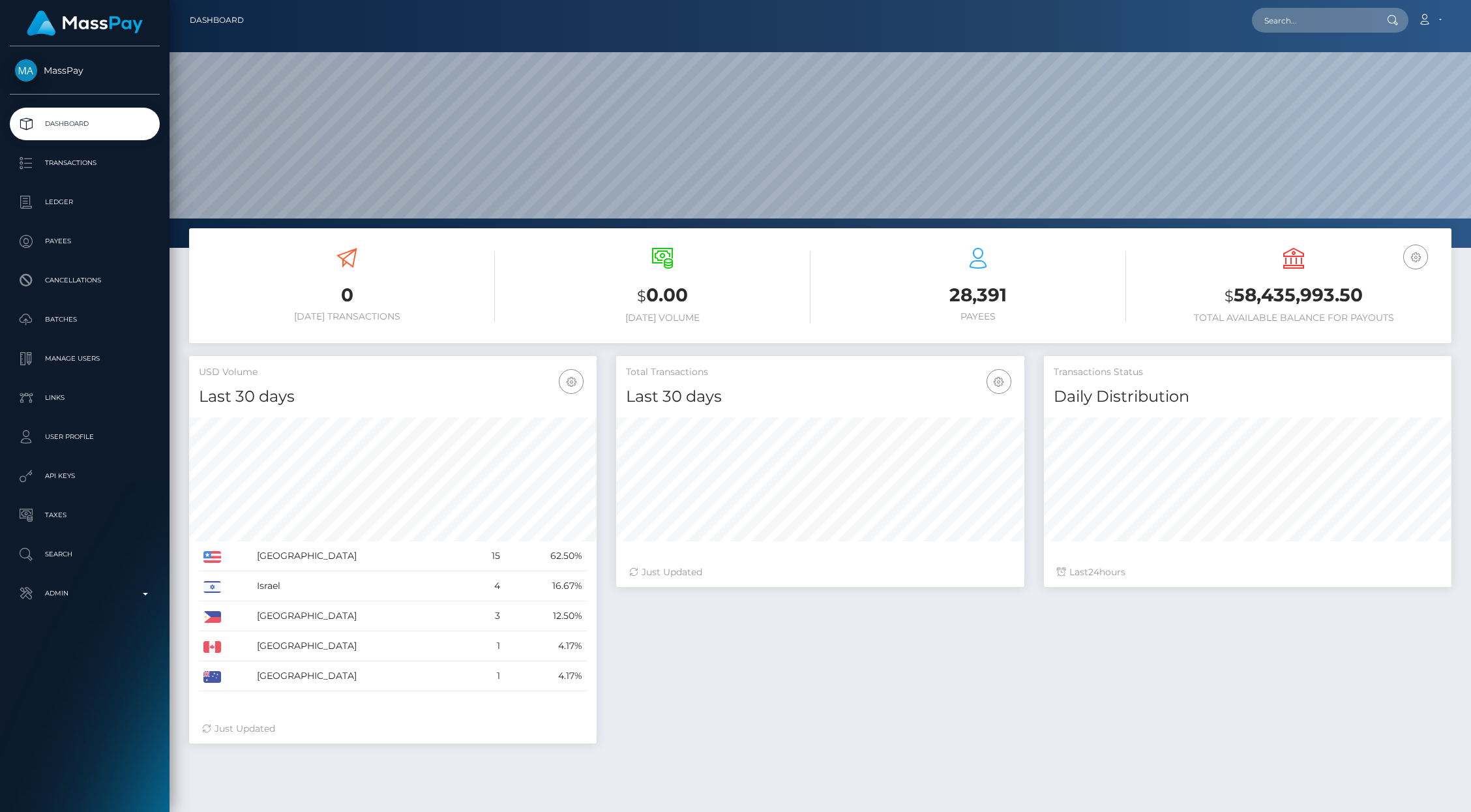
scroll to position [231, 408]
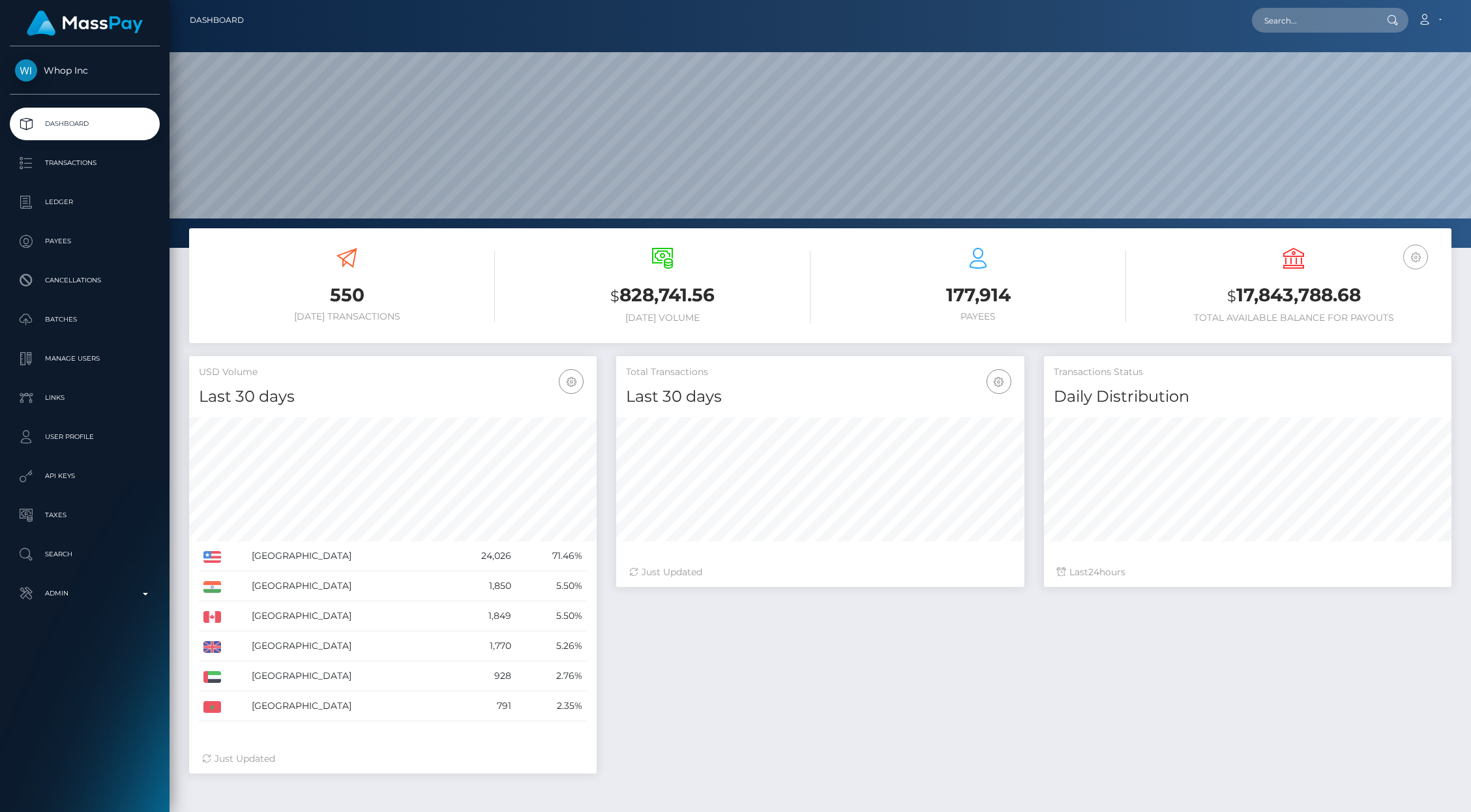
click at [1417, 258] on icon "button" at bounding box center [1415, 257] width 15 height 16
click at [1381, 300] on link "EUR Balance" at bounding box center [1377, 298] width 105 height 24
